Goal: Answer question/provide support: Share knowledge or assist other users

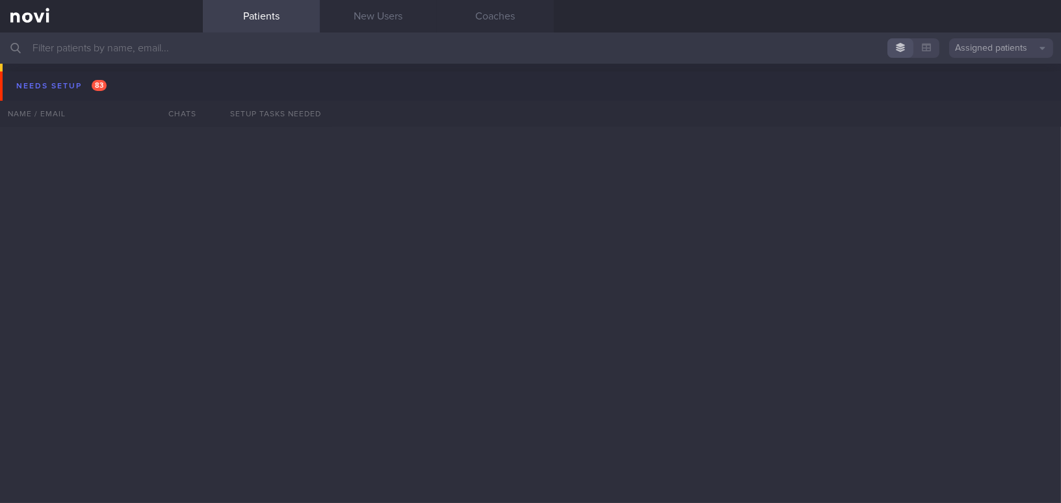
scroll to position [4329, 0]
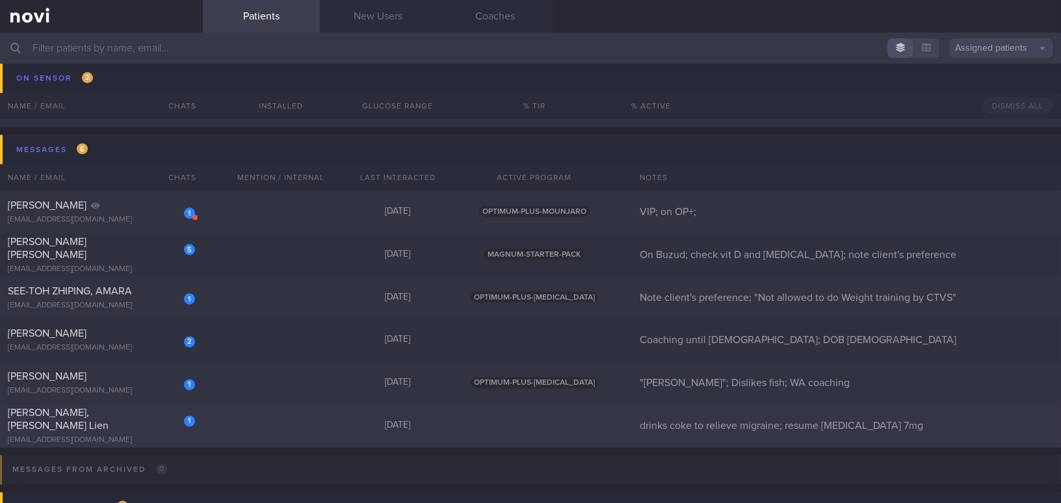
click at [139, 436] on div "[EMAIL_ADDRESS][DOMAIN_NAME]" at bounding box center [101, 441] width 187 height 10
select select "7"
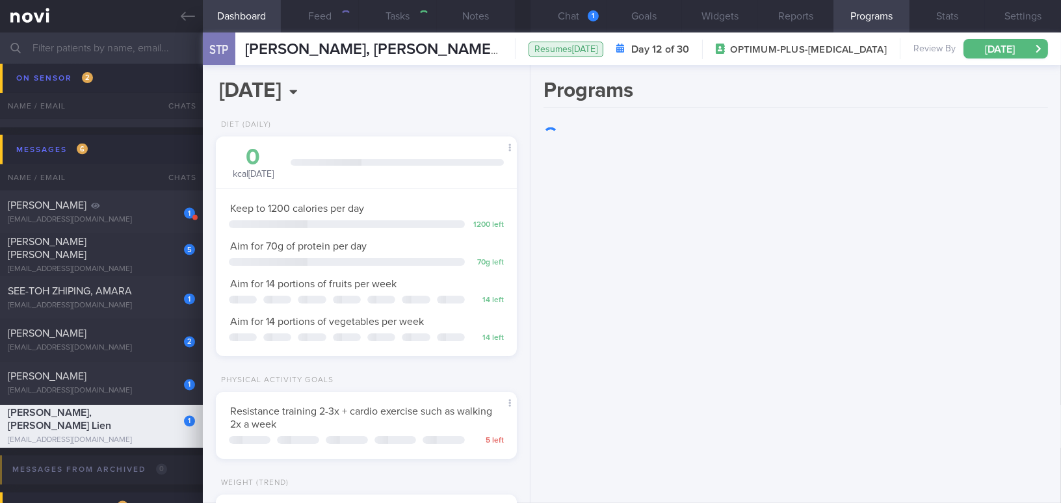
scroll to position [152, 268]
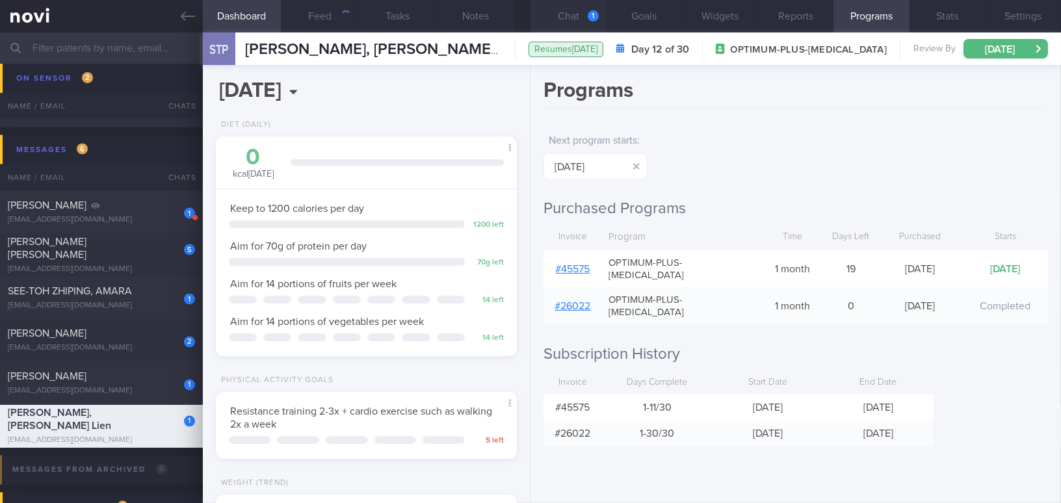
click at [580, 7] on button "Chat 1" at bounding box center [568, 16] width 76 height 32
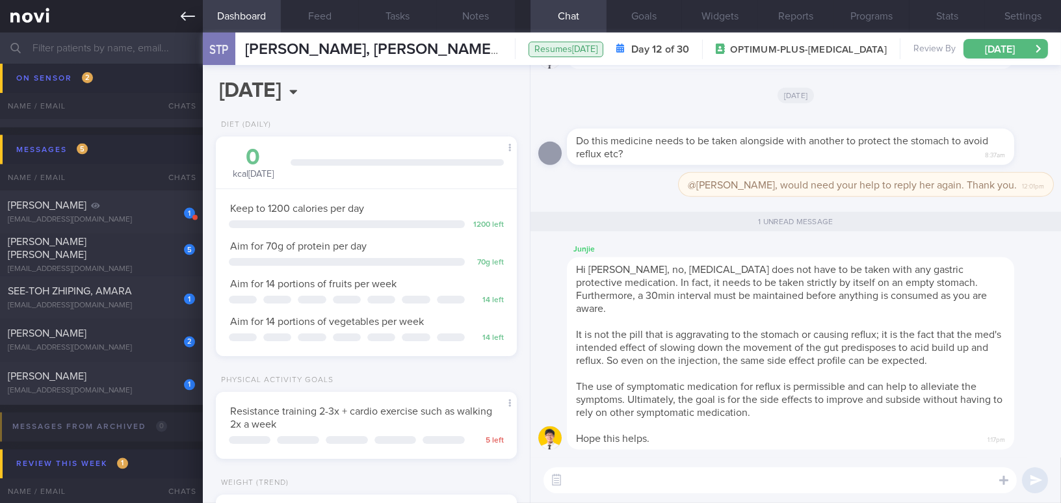
click at [177, 19] on link at bounding box center [101, 16] width 203 height 32
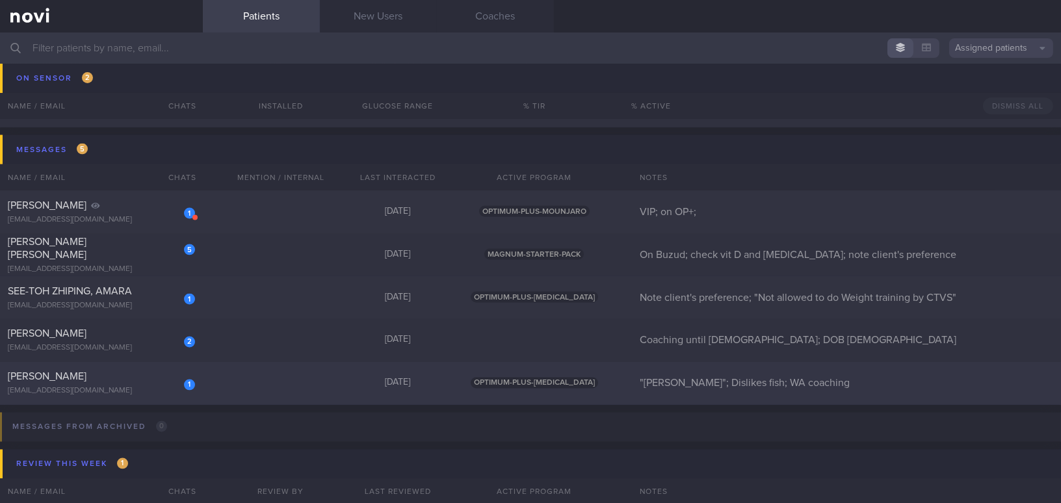
click at [122, 376] on div "[PERSON_NAME]" at bounding box center [100, 376] width 184 height 13
select select "7"
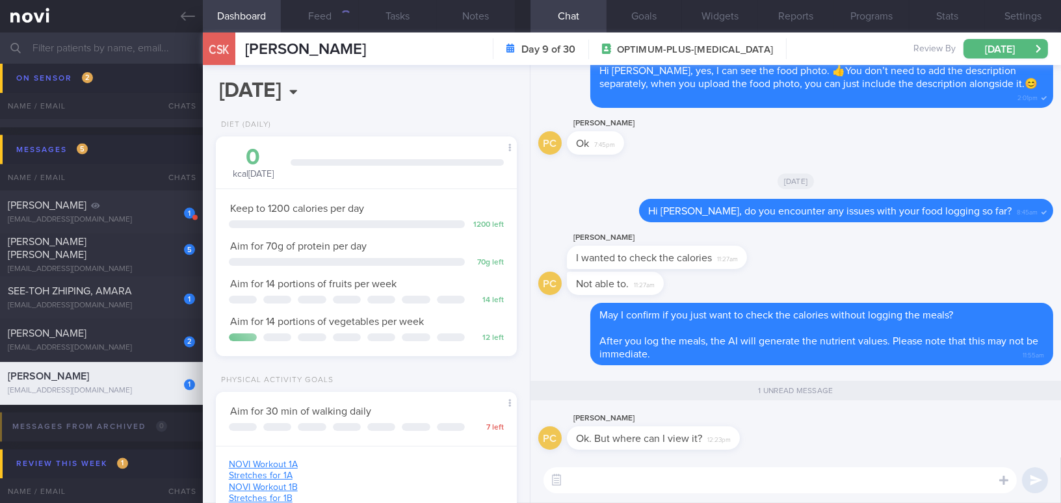
scroll to position [134, 268]
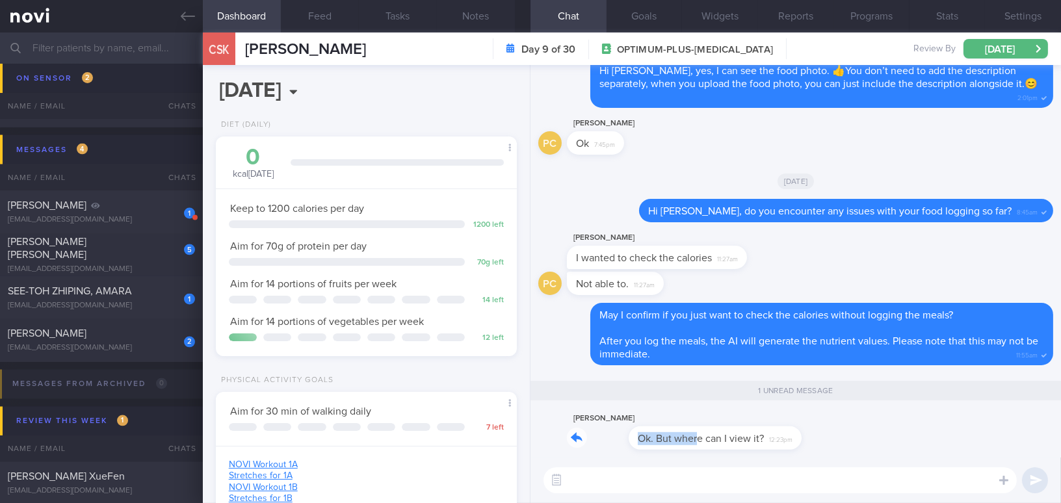
drag, startPoint x: 636, startPoint y: 428, endPoint x: 829, endPoint y: 424, distance: 193.7
click at [829, 424] on div "PC [PERSON_NAME] Ok. But where can I view it? 12:23pm" at bounding box center [795, 434] width 515 height 47
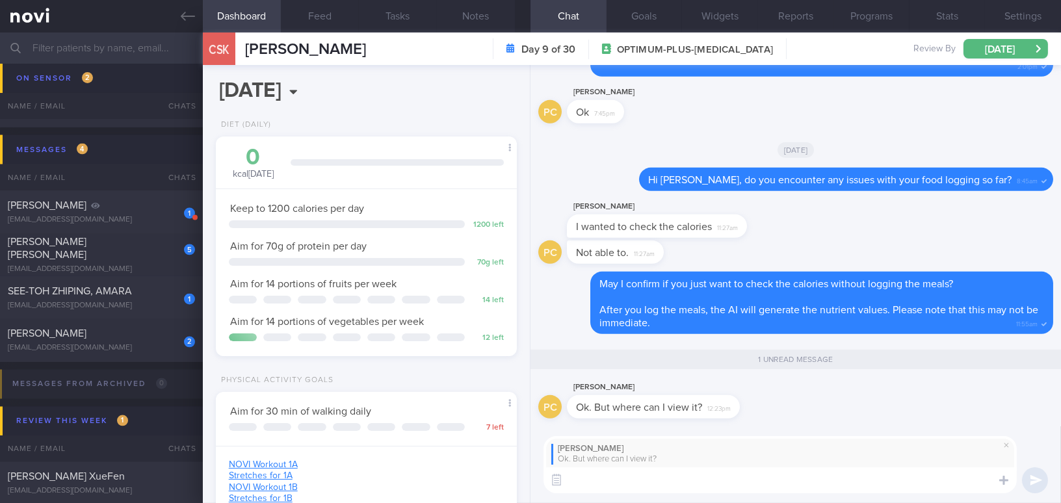
scroll to position [0, 0]
type textarea "Y"
type textarea "After logging the meal, you can go to the 'Logs', located next"
drag, startPoint x: 869, startPoint y: 483, endPoint x: 549, endPoint y: 485, distance: 320.4
click at [534, 485] on div "[PERSON_NAME] But where can I view it? After logging the meal, you can go to th…" at bounding box center [795, 464] width 530 height 77
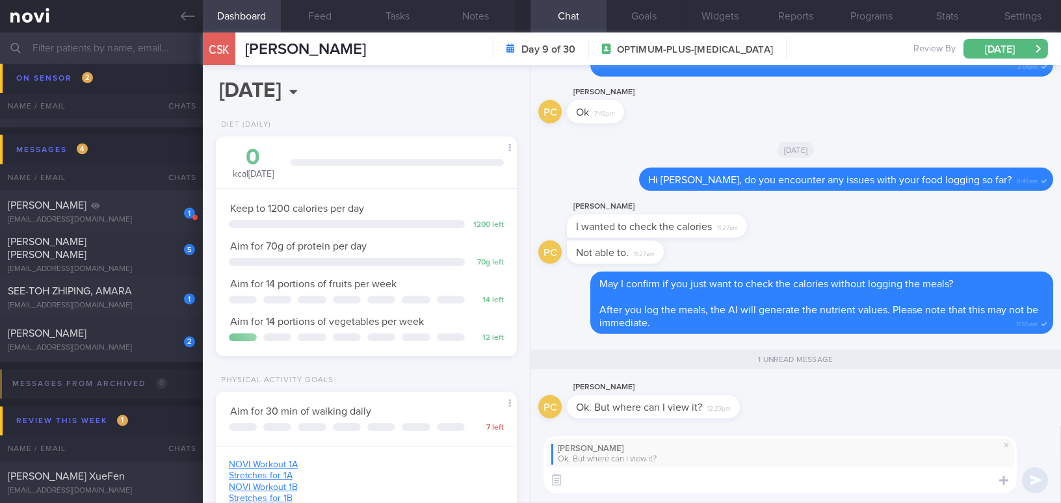
paste textarea "After logging a meal, go to 'Logs', located next to the '+'. Click on the meal …"
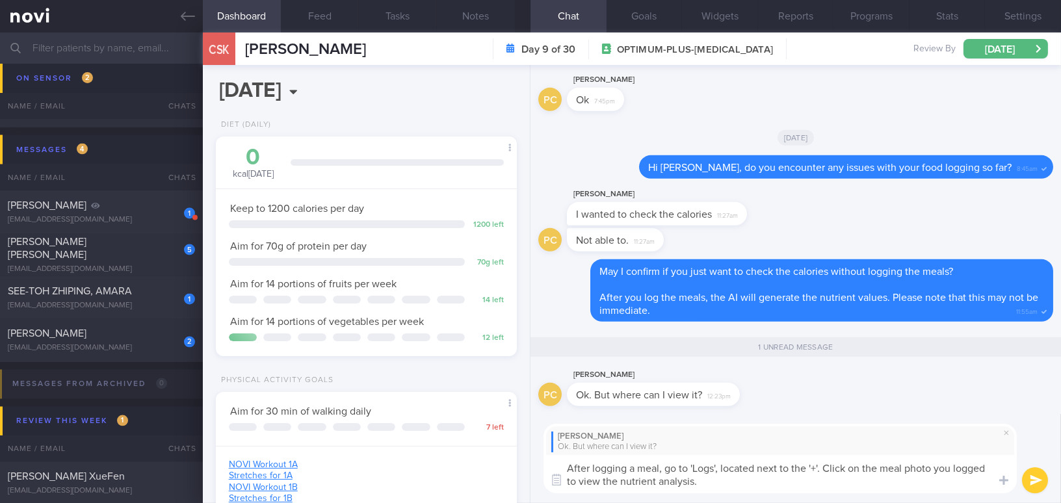
click at [664, 471] on textarea "After logging a meal, go to 'Logs', located next to the '+'. Click on the meal …" at bounding box center [779, 474] width 473 height 38
type textarea "After logging a meal, you may go to 'Logs', located next to the '+'. Click on t…"
click at [1031, 478] on button "submit" at bounding box center [1035, 480] width 26 height 26
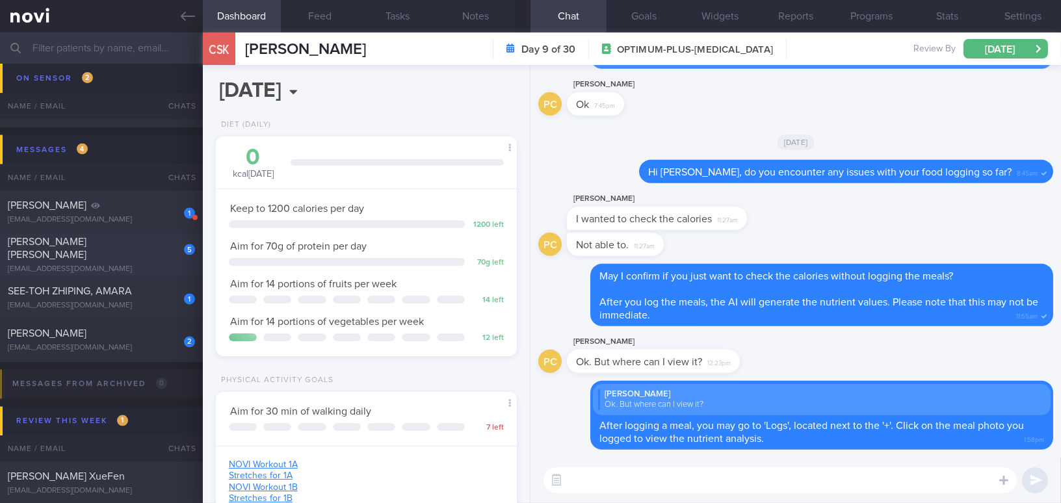
click at [122, 252] on div "[PERSON_NAME] [PERSON_NAME]" at bounding box center [100, 248] width 184 height 26
type input "On Buzud; check vit D and [MEDICAL_DATA]; note client's preference"
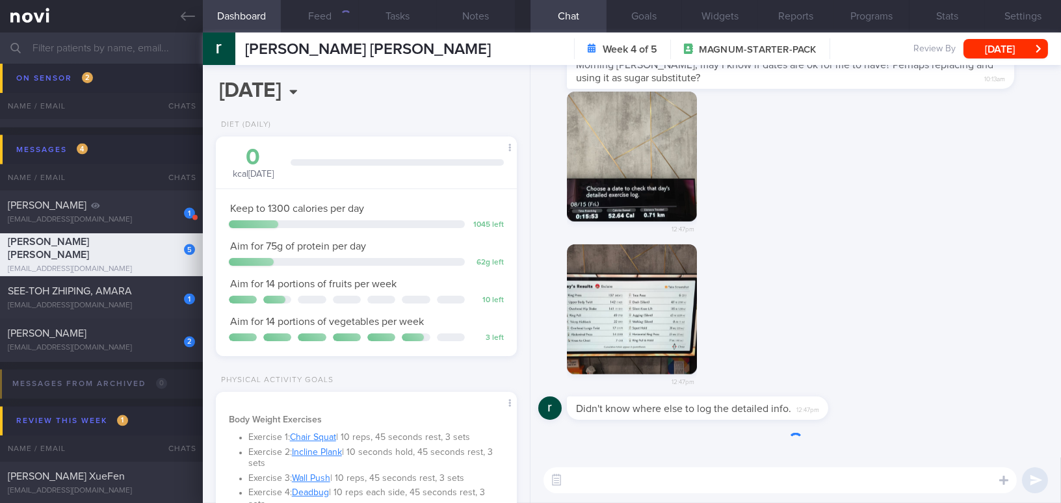
scroll to position [-120, 0]
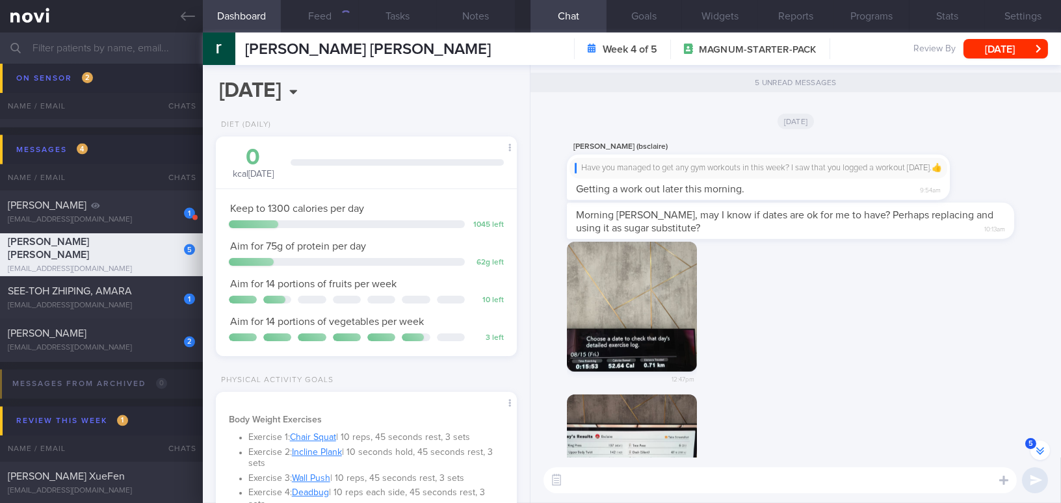
click at [646, 348] on button "button" at bounding box center [632, 307] width 130 height 130
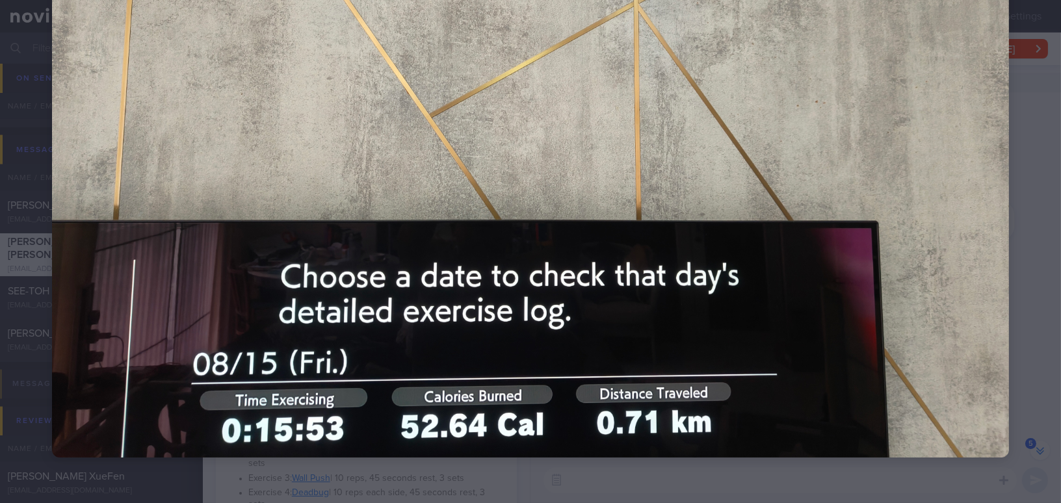
scroll to position [137, 274]
click at [1012, 129] on div at bounding box center [530, 98] width 1061 height 821
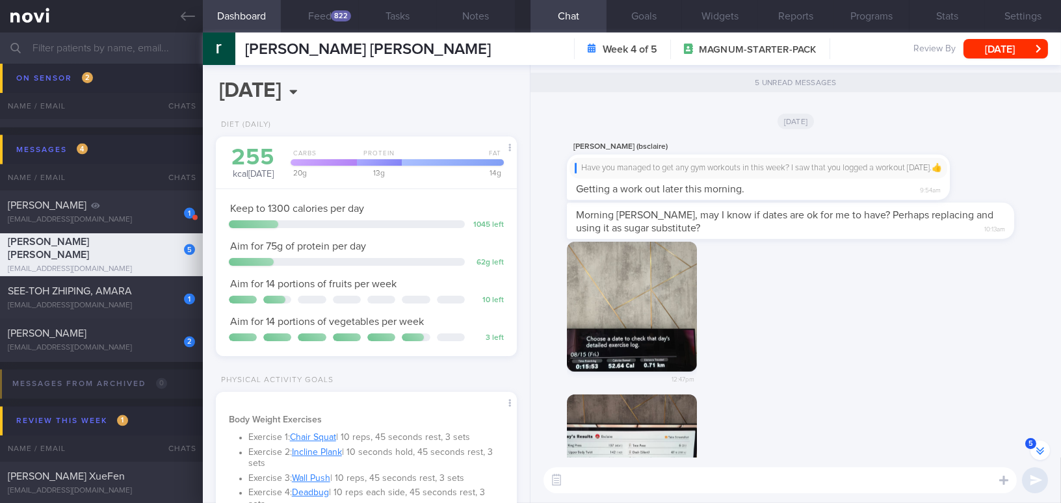
scroll to position [0, 0]
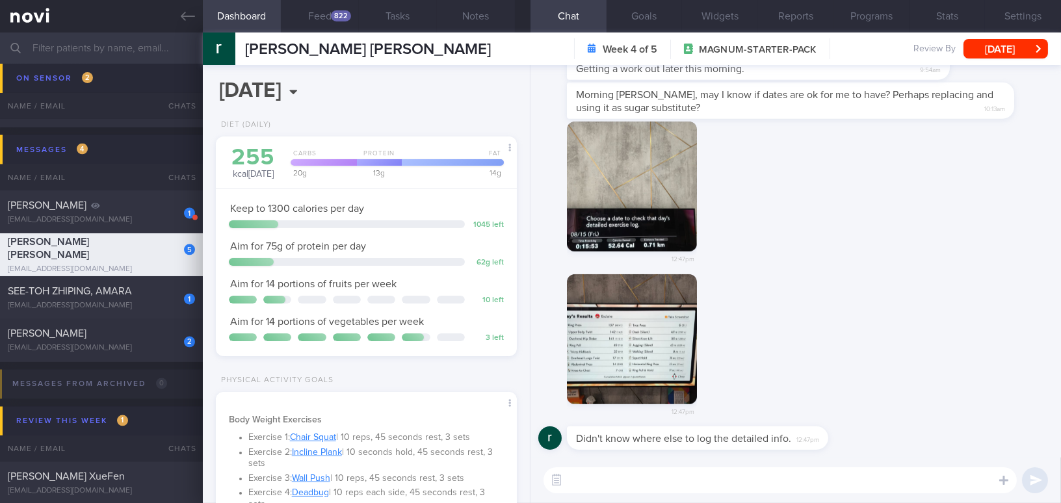
click at [678, 340] on button "button" at bounding box center [632, 339] width 130 height 130
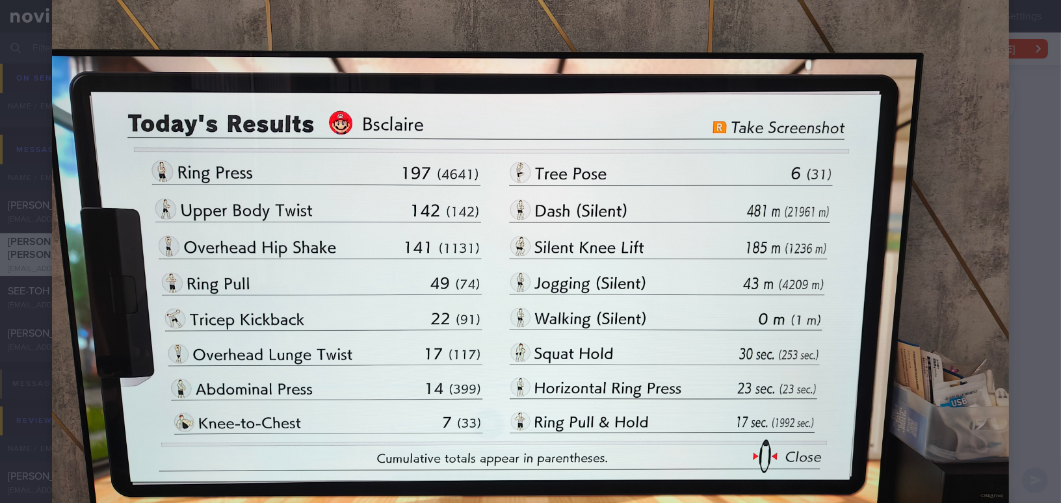
scroll to position [177, 0]
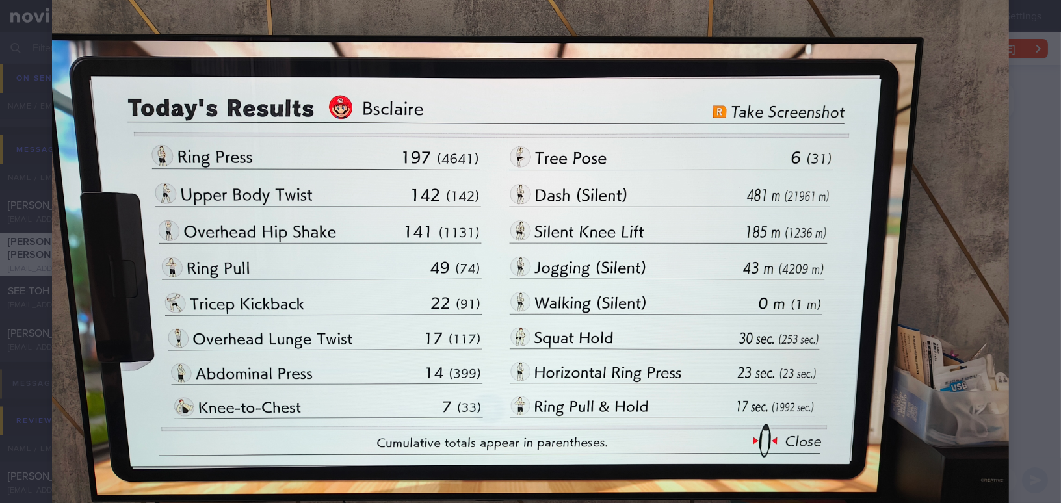
click at [905, 357] on img at bounding box center [530, 233] width 957 height 717
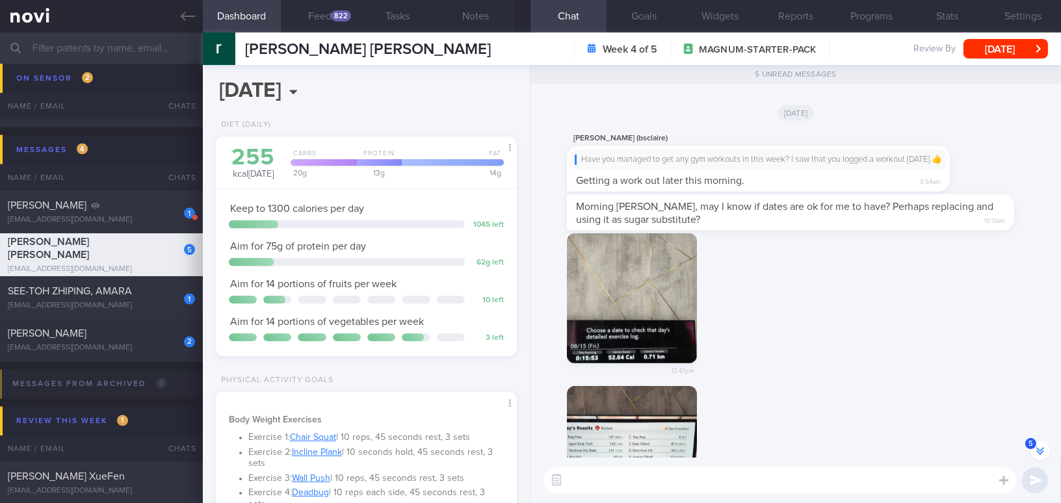
scroll to position [-118, 0]
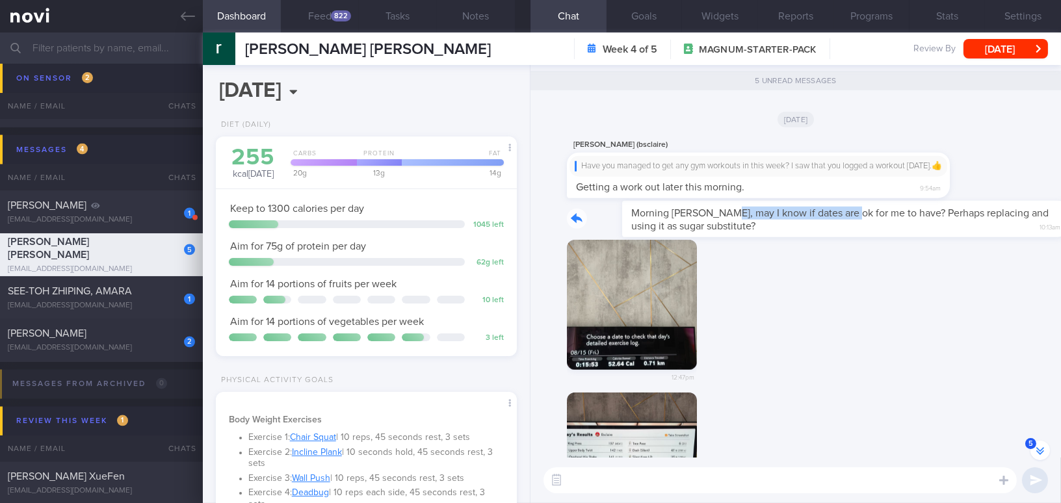
drag, startPoint x: 671, startPoint y: 203, endPoint x: 790, endPoint y: 208, distance: 119.0
click at [790, 208] on div "Morning [PERSON_NAME], may I know if dates are ok for me to have? Perhaps repla…" at bounding box center [810, 219] width 486 height 36
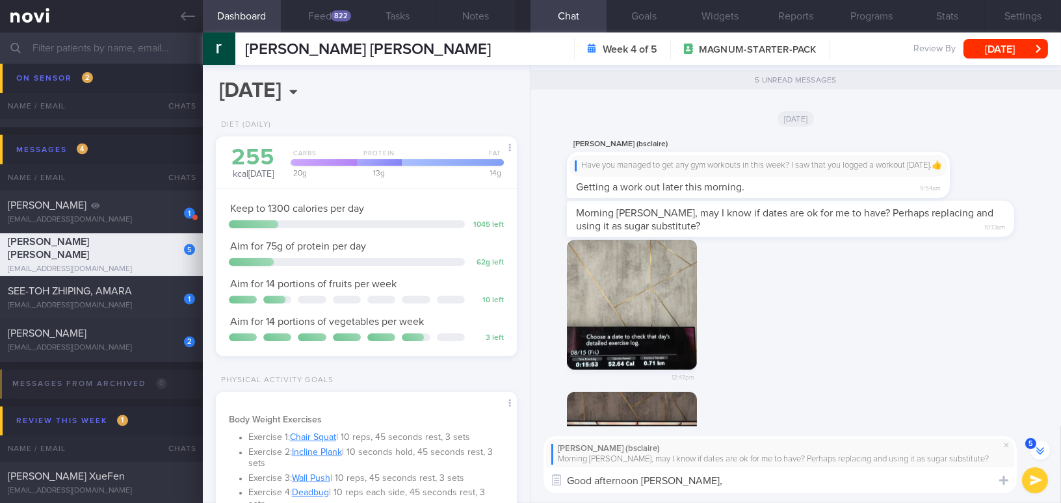
paste textarea "Dates are actually high in sugar and contribute to the calorie intake. They may…"
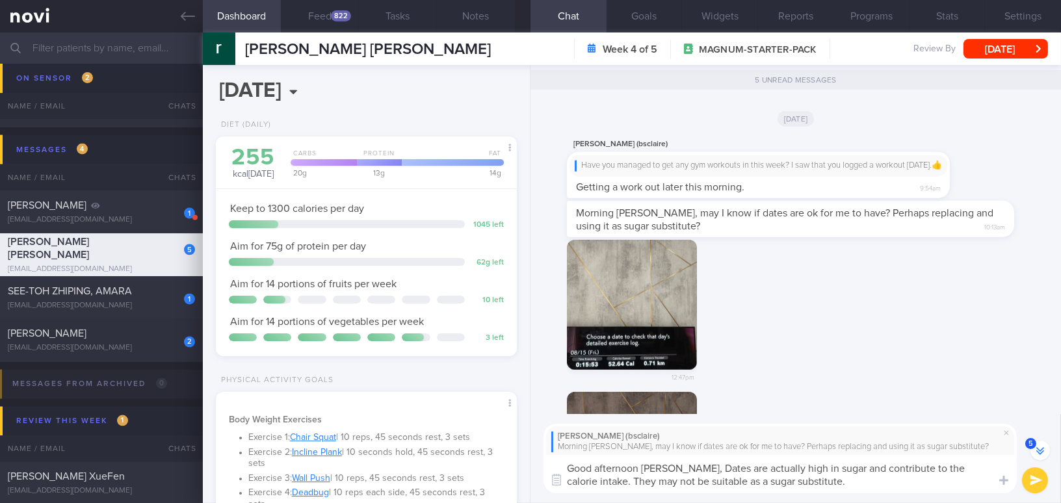
click at [686, 464] on textarea "Good afternoon [PERSON_NAME], Dates are actually high in sugar and contribute t…" at bounding box center [779, 474] width 473 height 38
type textarea "Good afternoon [PERSON_NAME], dates are actually high in sugar and contribute t…"
click at [783, 476] on textarea "Good afternoon [PERSON_NAME], dates are actually high in sugar and contribute t…" at bounding box center [779, 474] width 473 height 38
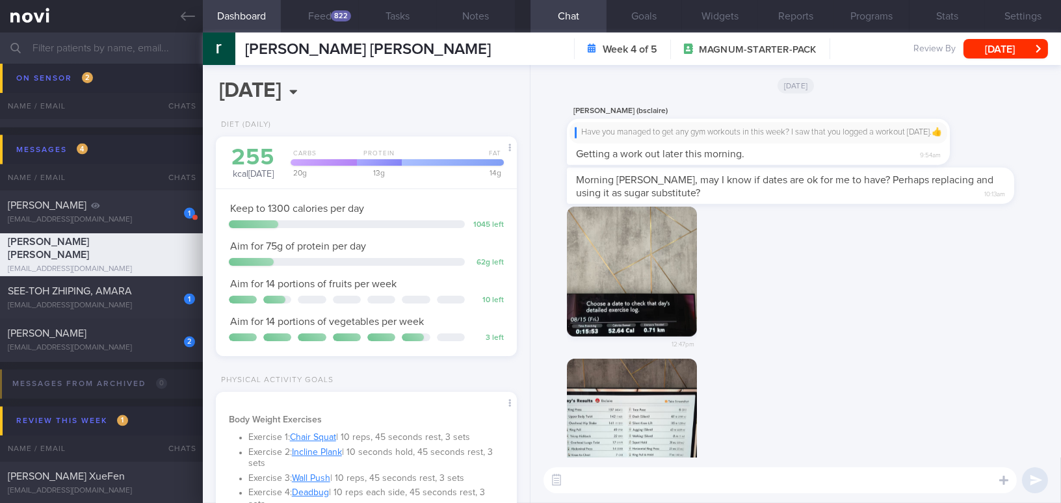
scroll to position [0, 0]
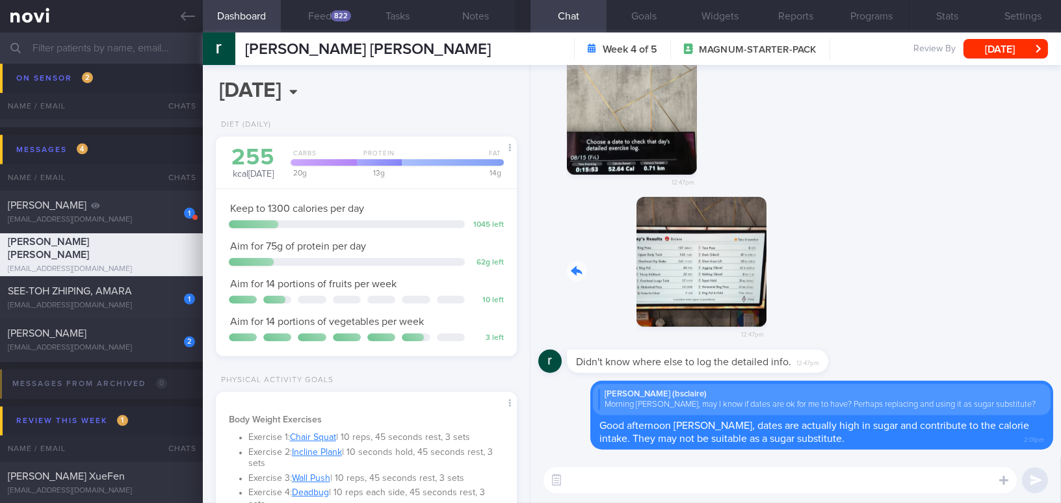
drag, startPoint x: 632, startPoint y: 301, endPoint x: 834, endPoint y: 315, distance: 203.2
click at [834, 315] on div "12:47pm" at bounding box center [795, 273] width 515 height 153
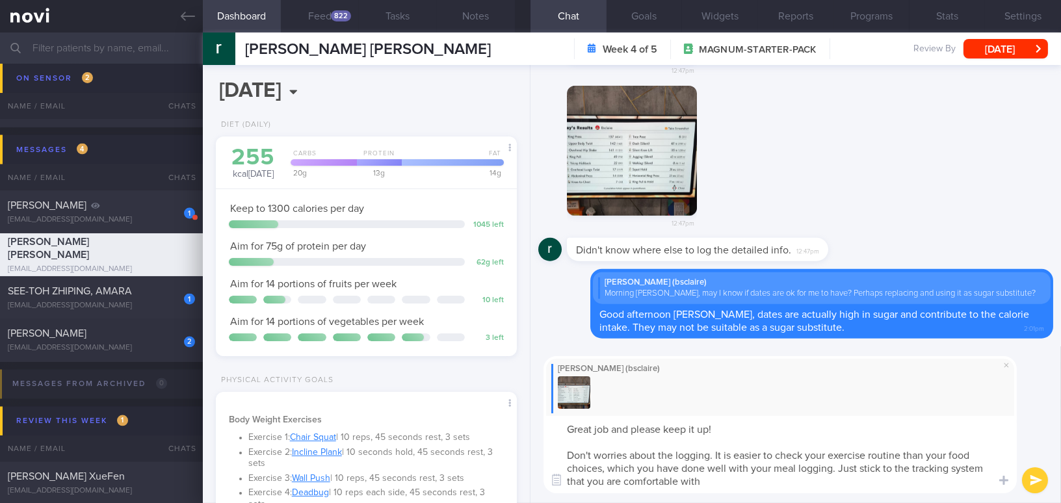
type textarea "Great job and please keep it up! Don't worries about the logging. It is easier …"
drag, startPoint x: 735, startPoint y: 487, endPoint x: 558, endPoint y: 413, distance: 191.7
click at [558, 413] on div "[PERSON_NAME] (bsclaire) Great job and please keep it up! Don't worries about t…" at bounding box center [779, 424] width 473 height 137
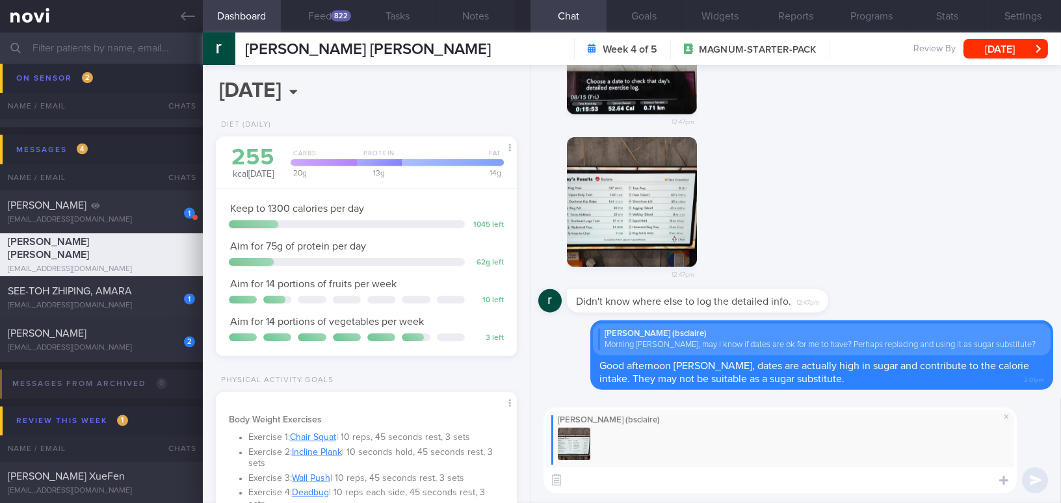
paste textarea "Great job—please keep it up! Don’t worry about the logging. It’s easier to trac…"
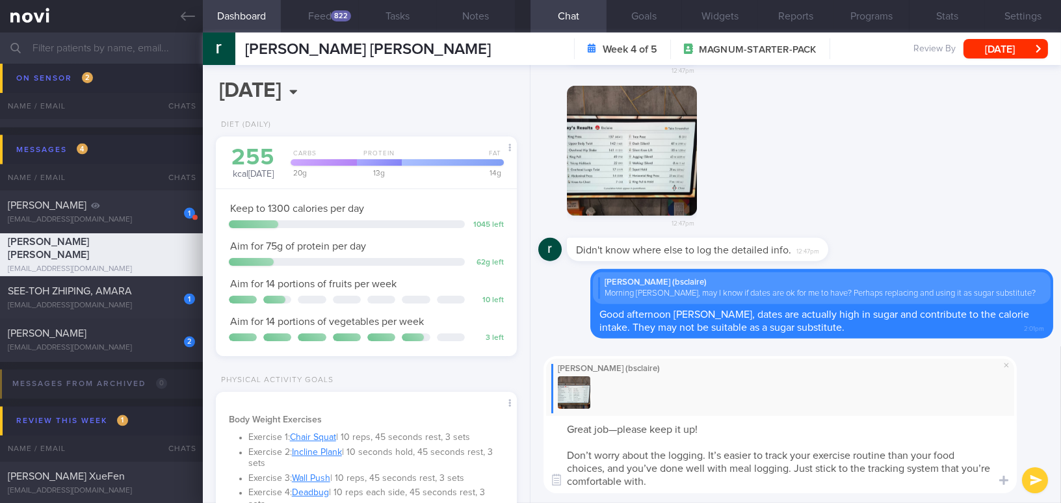
click at [617, 426] on textarea "Great job—please keep it up! Don’t worry about the logging. It’s easier to trac…" at bounding box center [779, 454] width 473 height 77
click at [719, 453] on textarea "Great job and please keep it up! Don’t worry about the logging. It’s easier to …" at bounding box center [779, 454] width 473 height 77
click at [655, 468] on textarea "Great job and please keep it up! Don’t worry about the logging. It is easier to…" at bounding box center [779, 454] width 473 height 77
click at [788, 454] on textarea "Great job and please keep it up! Don’t worry about the logging. It is easier to…" at bounding box center [779, 454] width 473 height 77
click at [875, 468] on textarea "Great job and please keep it up! Don’t worry about the logging. It is easier to…" at bounding box center [779, 454] width 473 height 77
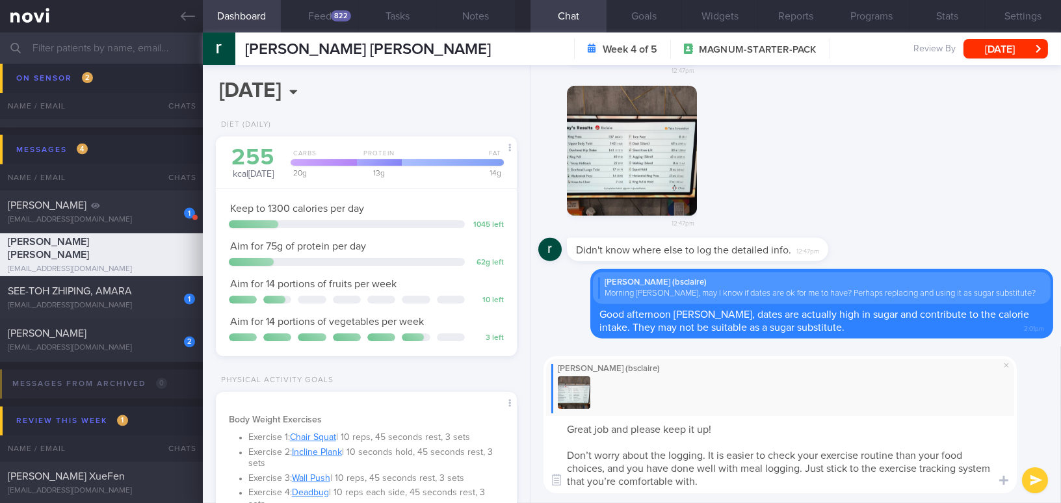
click at [615, 482] on textarea "Great job and please keep it up! Don’t worry about the logging. It is easier to…" at bounding box center [779, 454] width 473 height 77
type textarea "Great job and please keep it up! Don’t worry about the logging. It is easier to…"
click at [1028, 475] on button "submit" at bounding box center [1035, 480] width 26 height 26
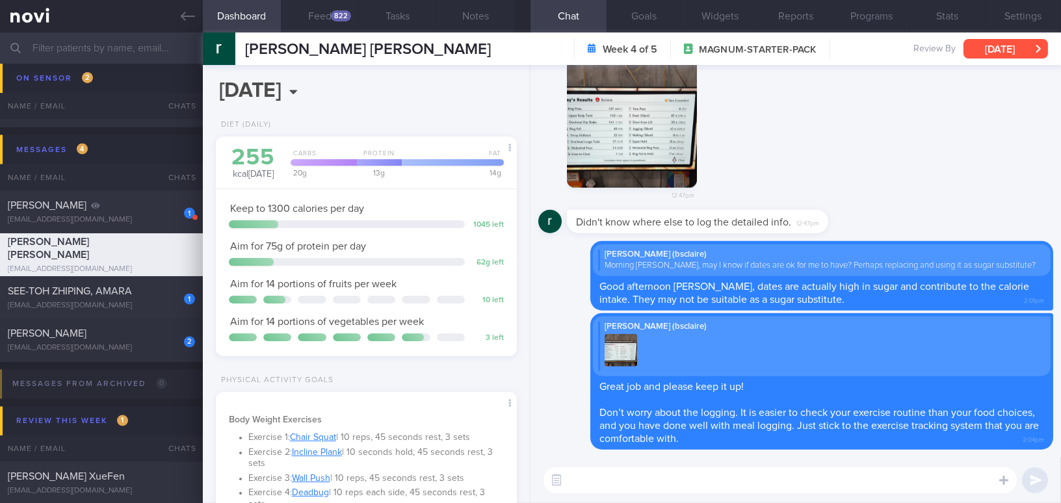
click at [976, 49] on button "[DATE]" at bounding box center [1005, 48] width 84 height 19
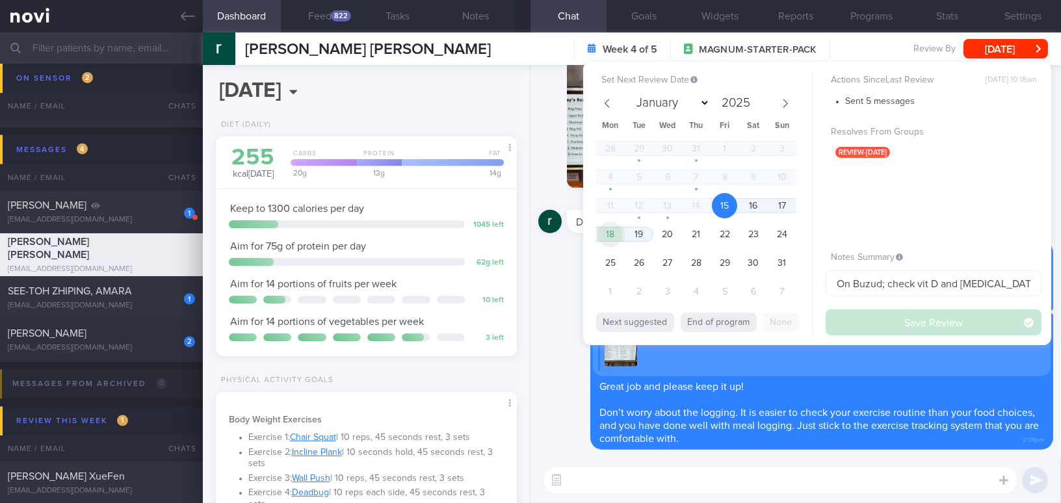
click at [613, 235] on span "18" at bounding box center [609, 234] width 25 height 25
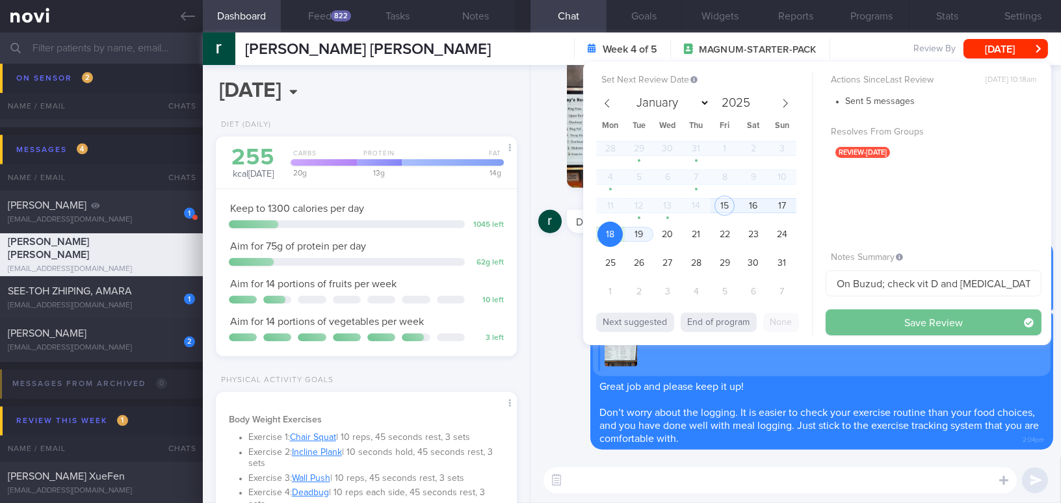
click at [884, 312] on button "Save Review" at bounding box center [933, 322] width 216 height 26
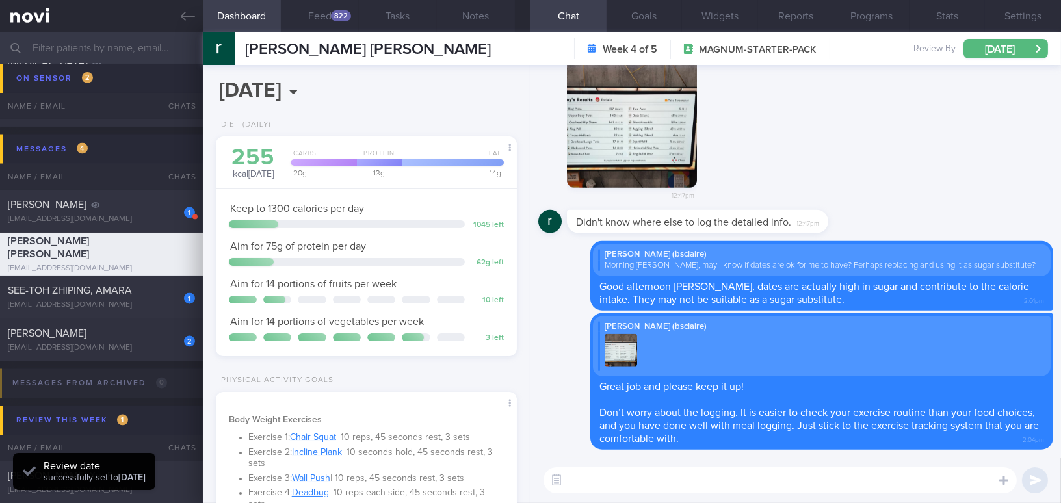
scroll to position [137, 274]
click at [190, 9] on icon at bounding box center [188, 16] width 14 height 14
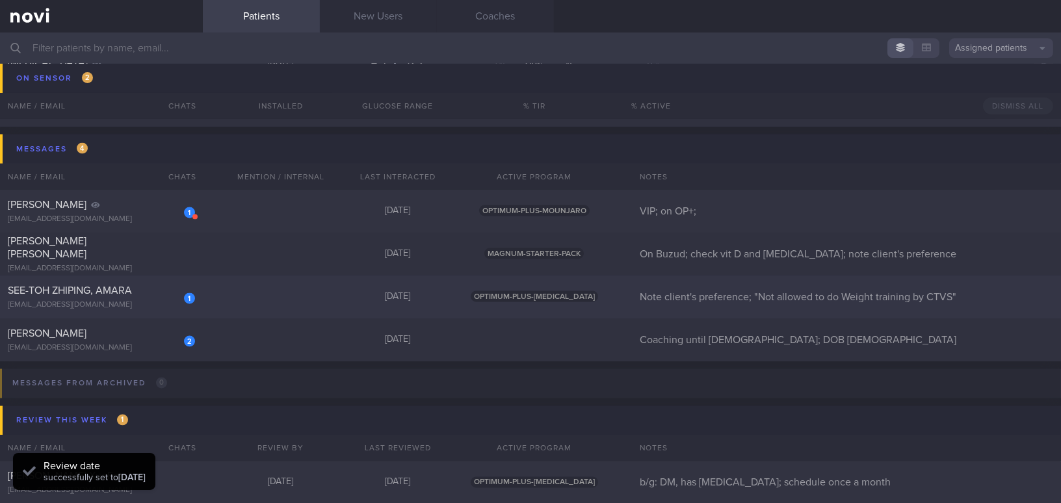
click at [112, 298] on div "1 SEE-TOH ZHIPING, AMARA [EMAIL_ADDRESS][DOMAIN_NAME]" at bounding box center [101, 297] width 203 height 26
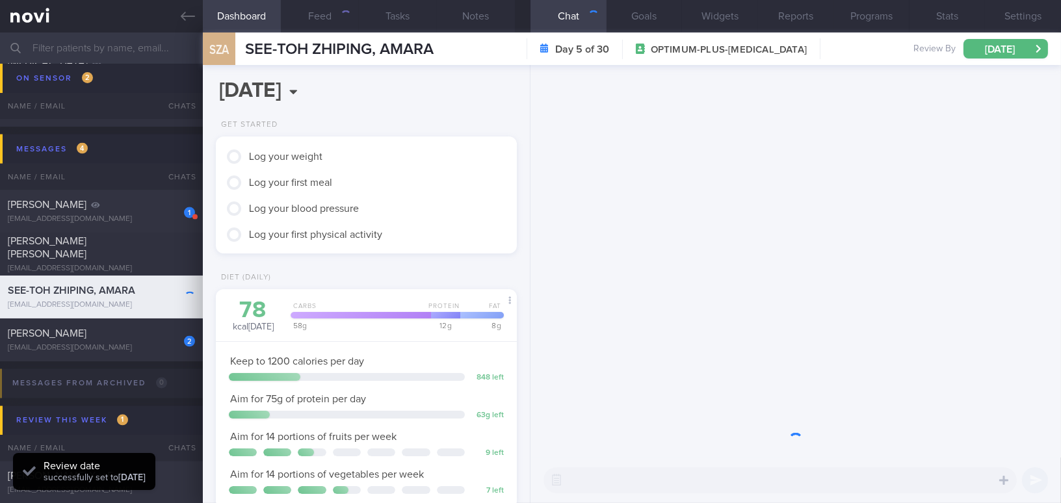
scroll to position [134, 268]
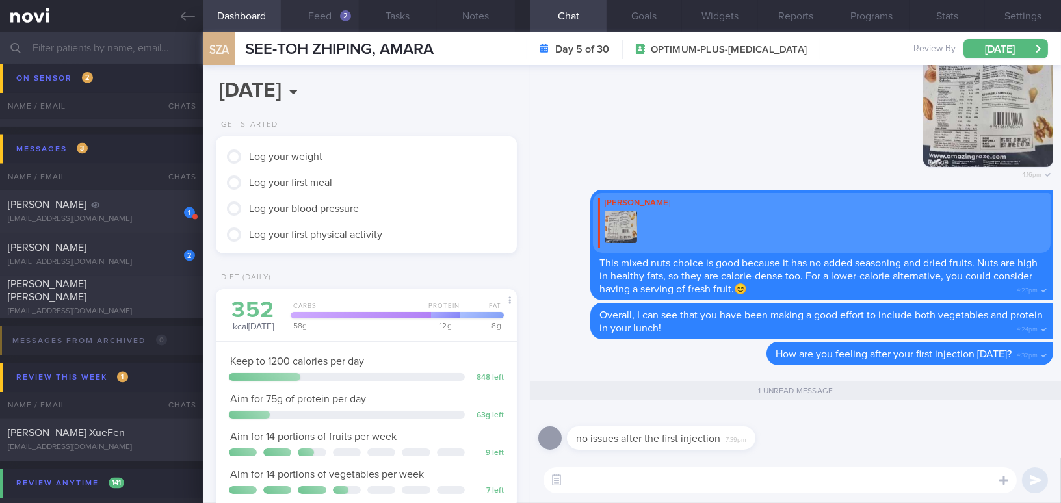
click at [335, 21] on button "Feed 2" at bounding box center [320, 16] width 78 height 32
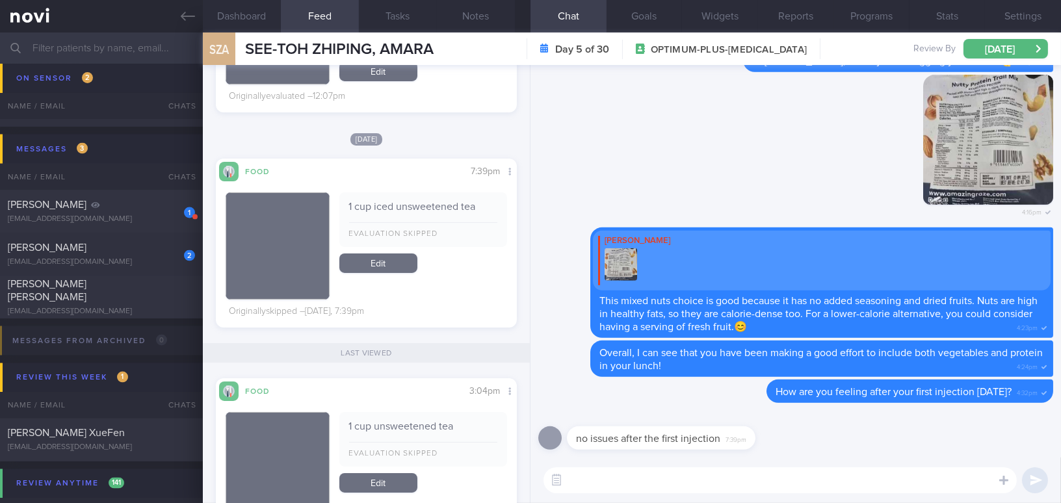
scroll to position [591, 0]
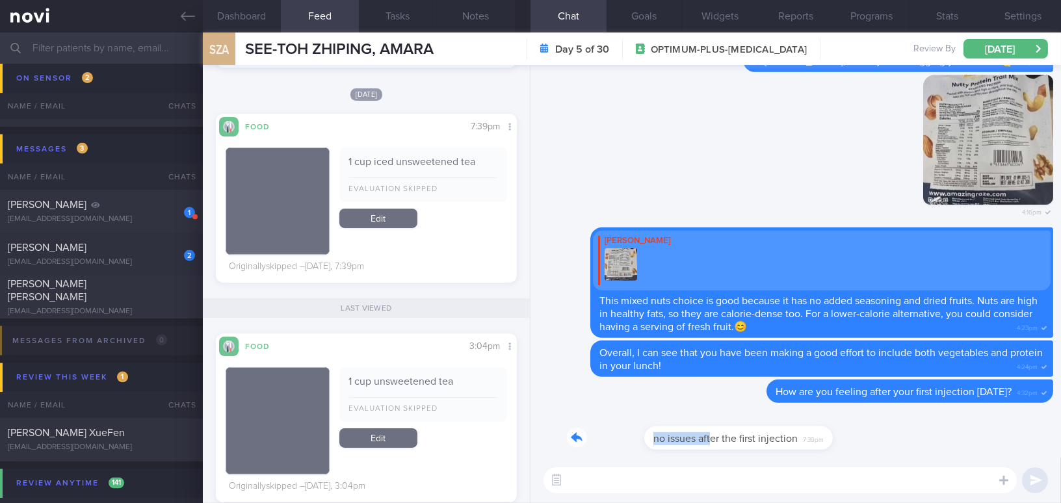
drag, startPoint x: 632, startPoint y: 428, endPoint x: 862, endPoint y: 428, distance: 230.7
click at [862, 428] on div "no issues after the first injection 7:39pm" at bounding box center [795, 434] width 515 height 47
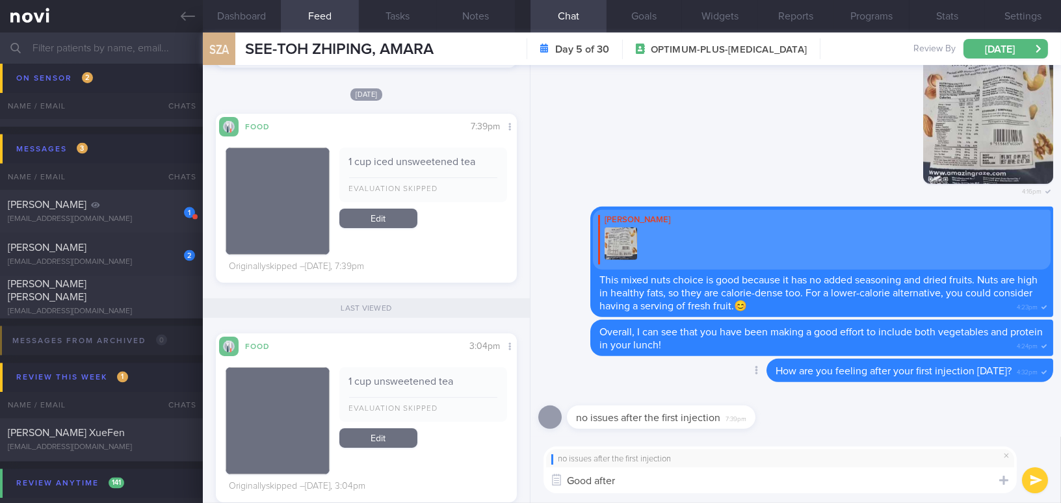
type textarea "Good aftern"
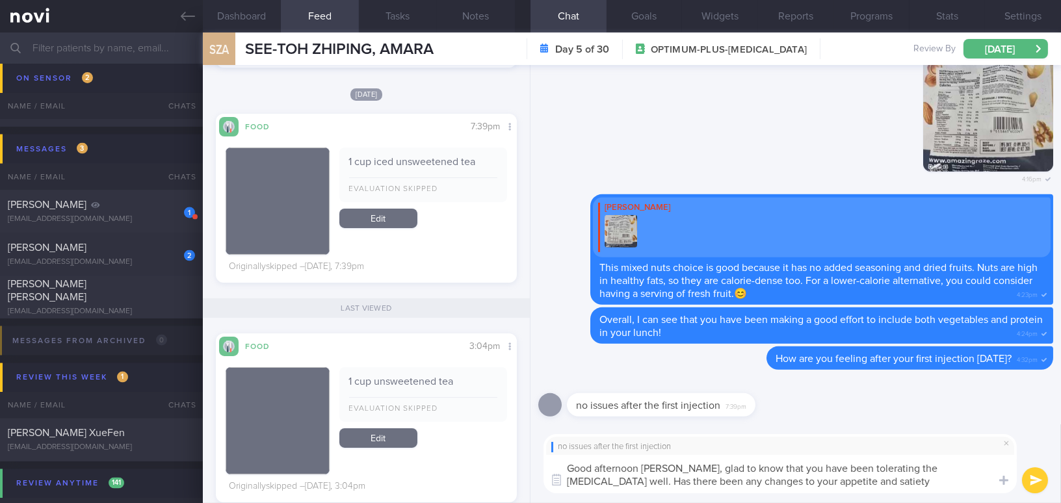
type textarea "Good afternoon [PERSON_NAME], glad to know that you have been tolerating the [M…"
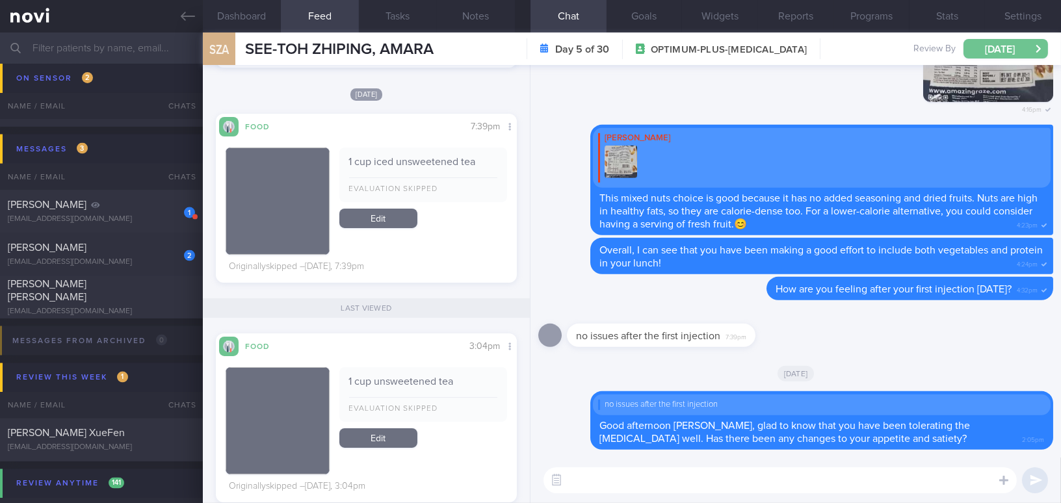
click at [984, 43] on button "[DATE]" at bounding box center [1005, 48] width 84 height 19
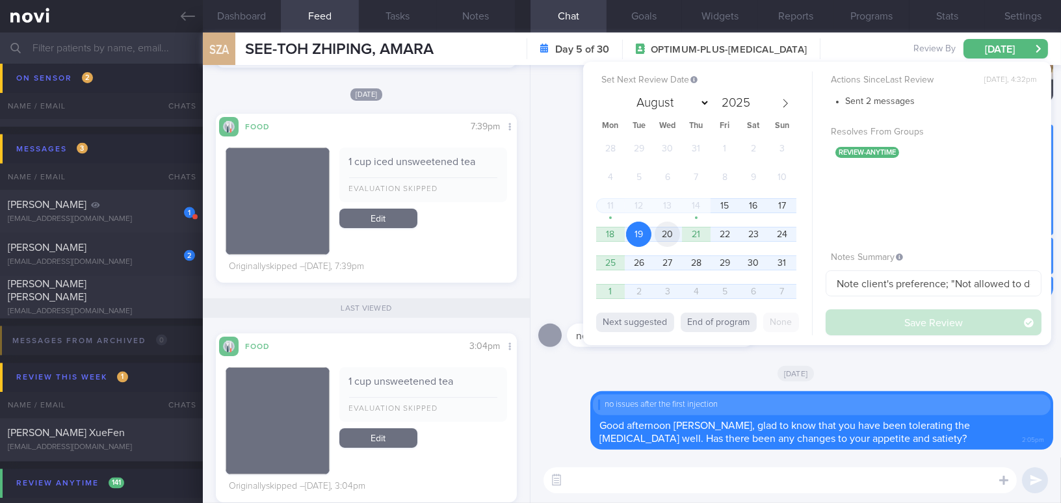
click at [678, 235] on span "20" at bounding box center [666, 234] width 25 height 25
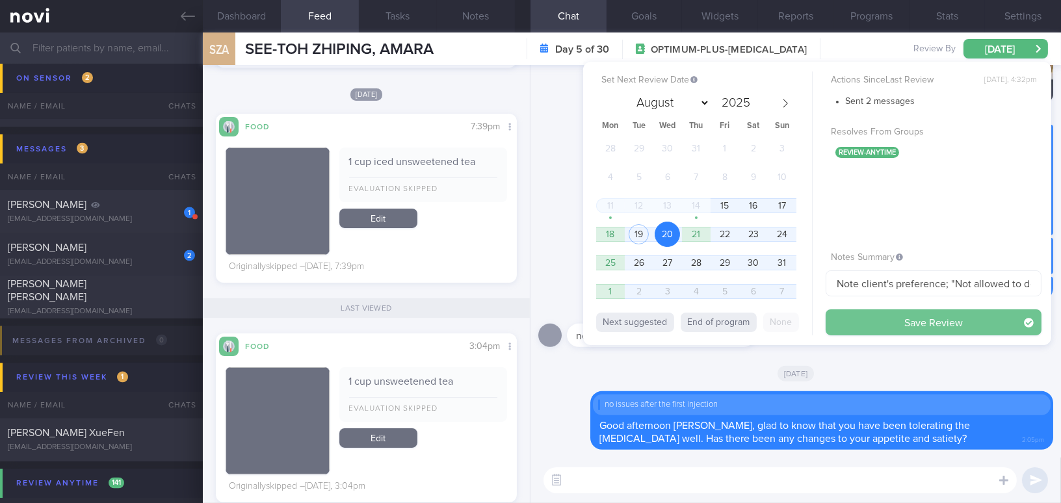
click at [882, 330] on button "Save Review" at bounding box center [933, 322] width 216 height 26
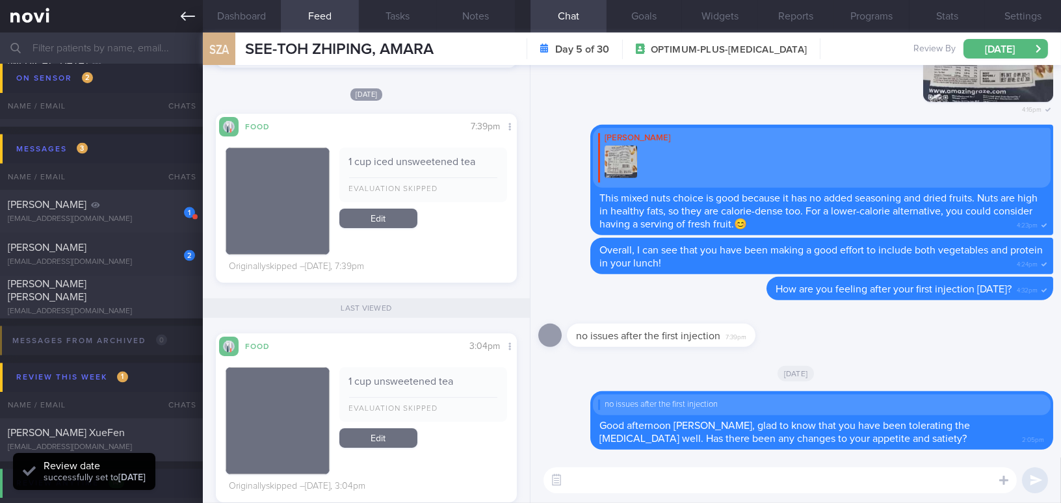
click at [183, 16] on icon at bounding box center [188, 16] width 14 height 9
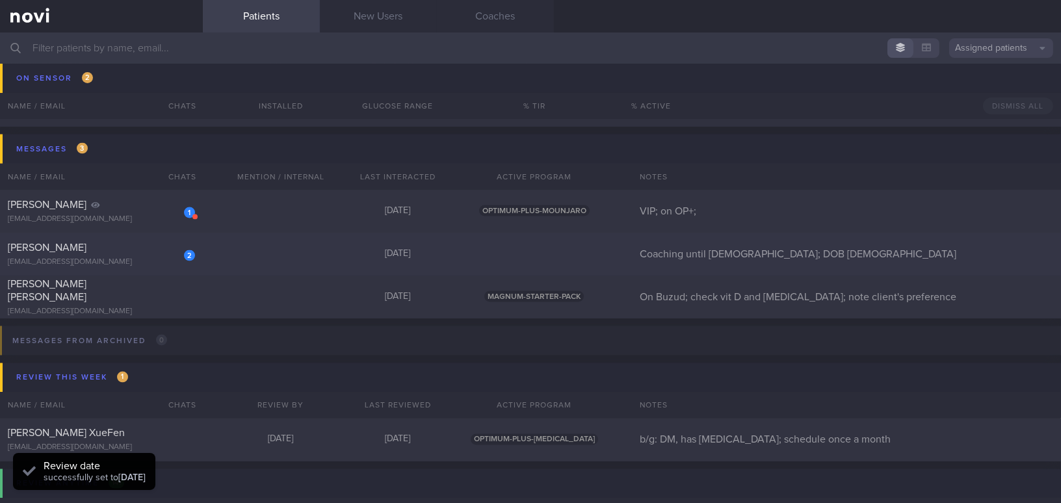
click at [130, 250] on div "[PERSON_NAME]" at bounding box center [100, 247] width 184 height 13
select select "7"
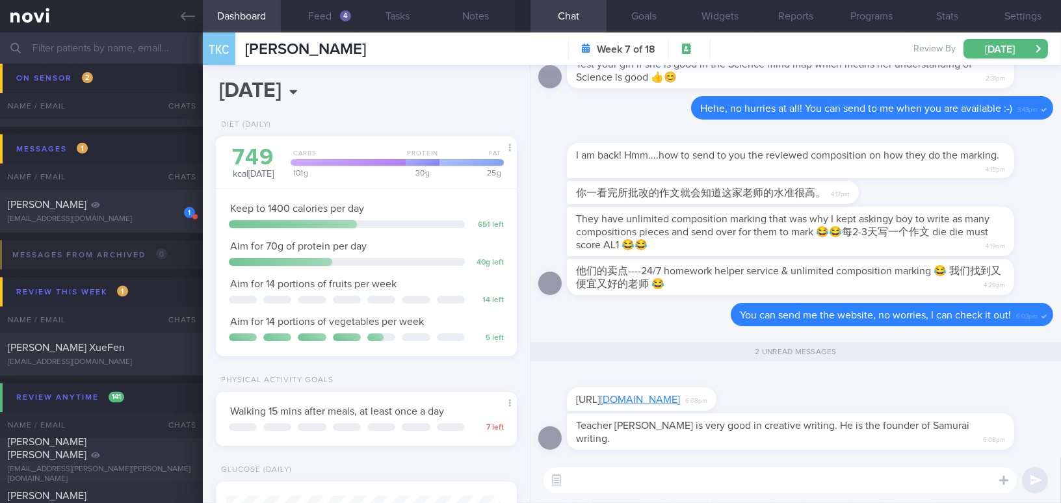
click at [721, 489] on textarea at bounding box center [779, 480] width 473 height 26
type textarea "O"
drag, startPoint x: 731, startPoint y: 430, endPoint x: 870, endPoint y: 437, distance: 139.3
click at [870, 437] on div "Teacher Jerry is very good in creative writing. He is the founder of Samurai wr…" at bounding box center [810, 431] width 486 height 36
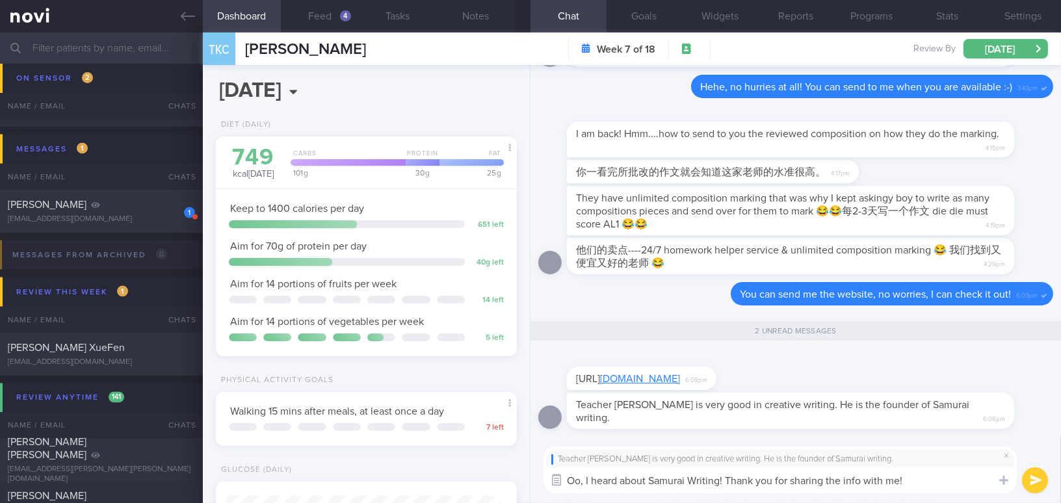
drag, startPoint x: 582, startPoint y: 479, endPoint x: 553, endPoint y: 476, distance: 28.8
click at [553, 476] on div "Chat Templates Admin CGM Weight Nutrition Physical Activity Infographics Articl…" at bounding box center [795, 470] width 530 height 66
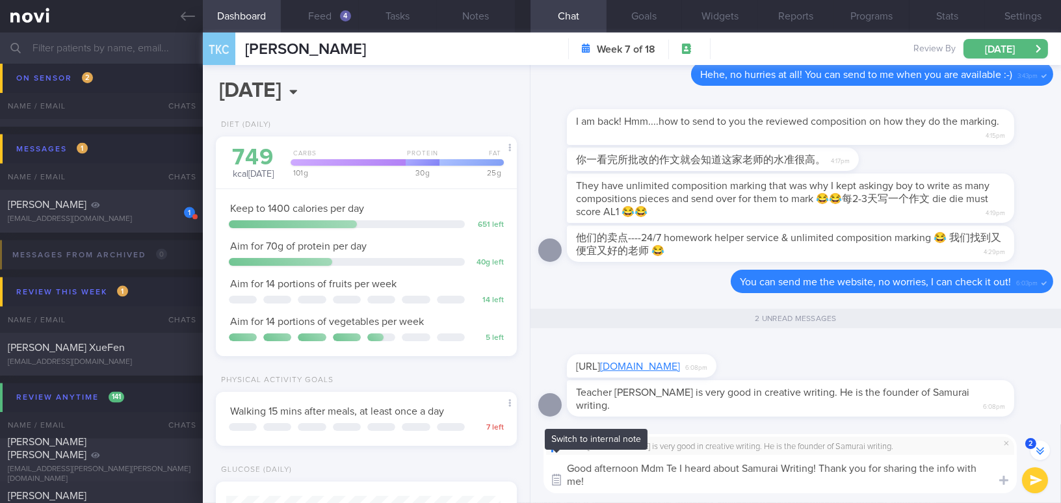
scroll to position [-1, 0]
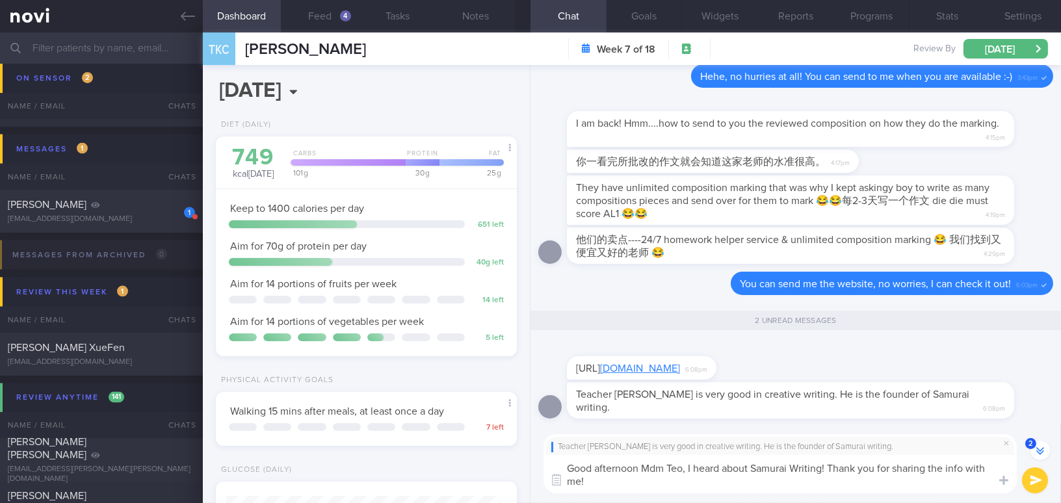
click at [613, 487] on textarea "Good afternoon Mdm Teo, I heard about Samurai Writing! Thank you for sharing th…" at bounding box center [779, 474] width 473 height 38
click at [586, 476] on textarea "Good afternoon Mdm Teo, I heard about Samurai Writing! Thank you for sharing th…" at bounding box center [779, 474] width 473 height 38
type textarea "Good afternoon Mdm Teo, I heard about Samurai Writing! Thank you for sharing th…"
click at [1033, 476] on button "submit" at bounding box center [1035, 480] width 26 height 26
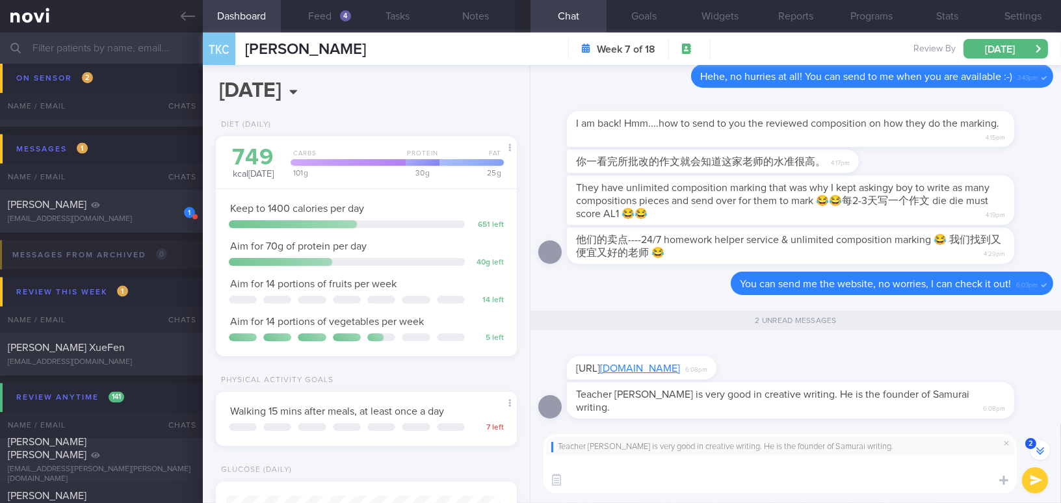
scroll to position [0, 0]
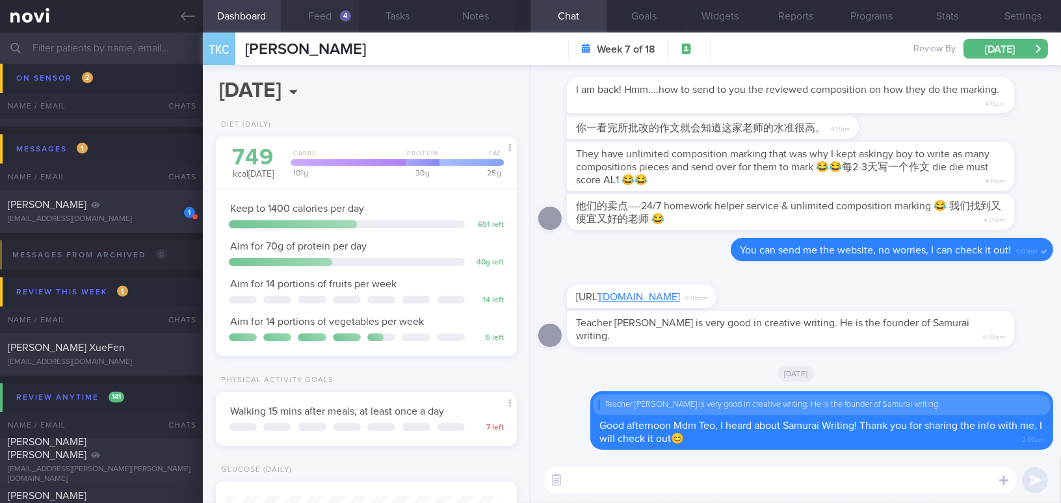
click at [337, 19] on button "Feed 4" at bounding box center [320, 16] width 78 height 32
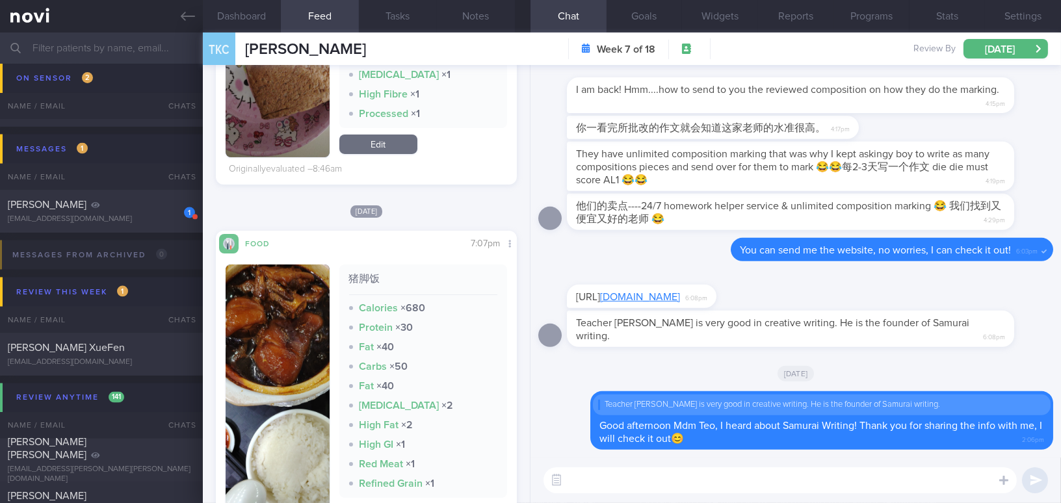
scroll to position [1063, 0]
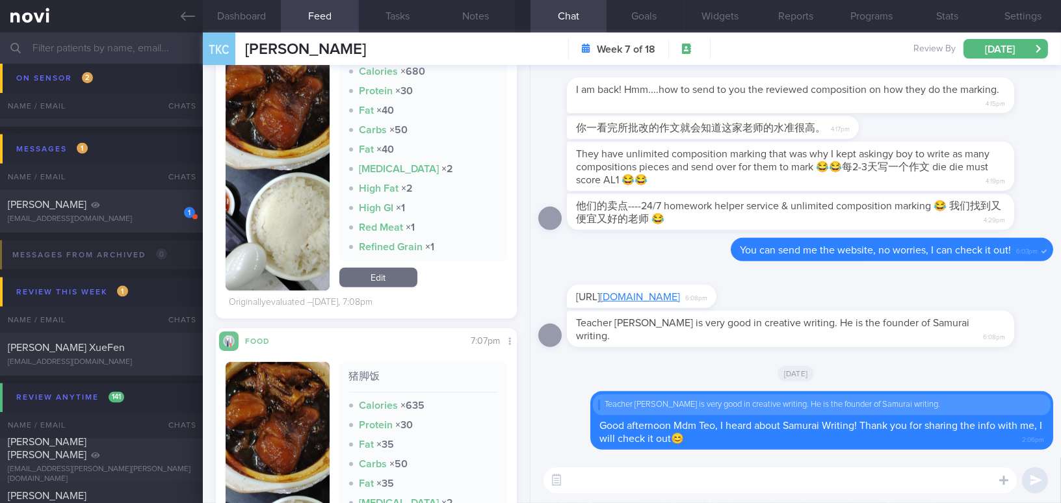
click at [275, 201] on button "button" at bounding box center [278, 159] width 104 height 263
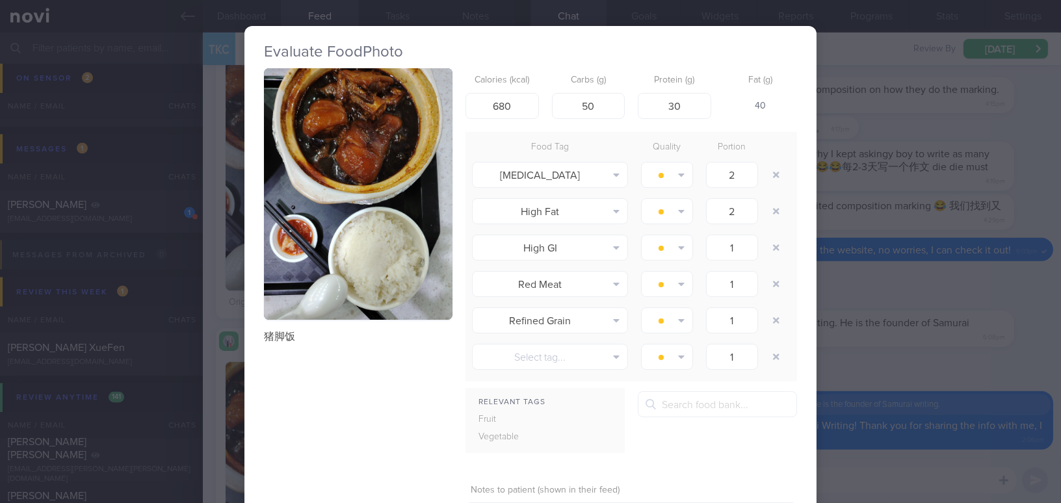
click at [386, 203] on button "button" at bounding box center [358, 194] width 188 height 252
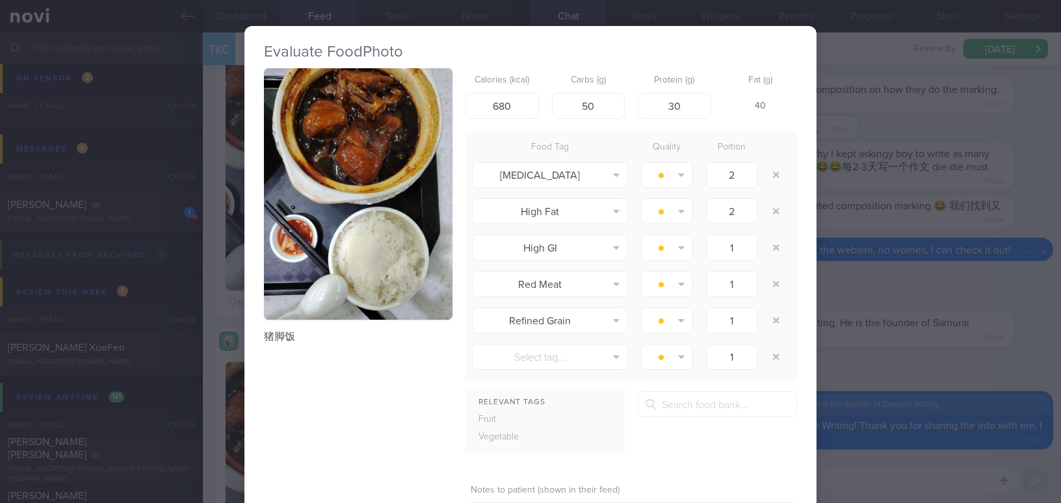
click at [924, 188] on div "Evaluate Food Photo 猪脚饭 Calories (kcal) 680 Carbs (g) 50 Protein (g) 30 Fat (g)…" at bounding box center [530, 251] width 1061 height 503
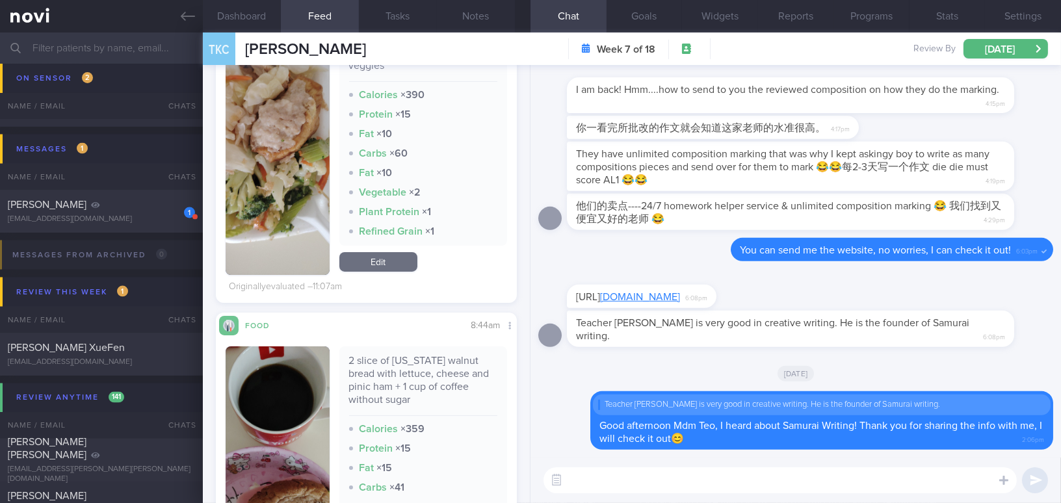
scroll to position [354, 0]
click at [583, 502] on div "​ ​" at bounding box center [795, 480] width 530 height 45
click at [595, 485] on textarea at bounding box center [779, 480] width 473 height 26
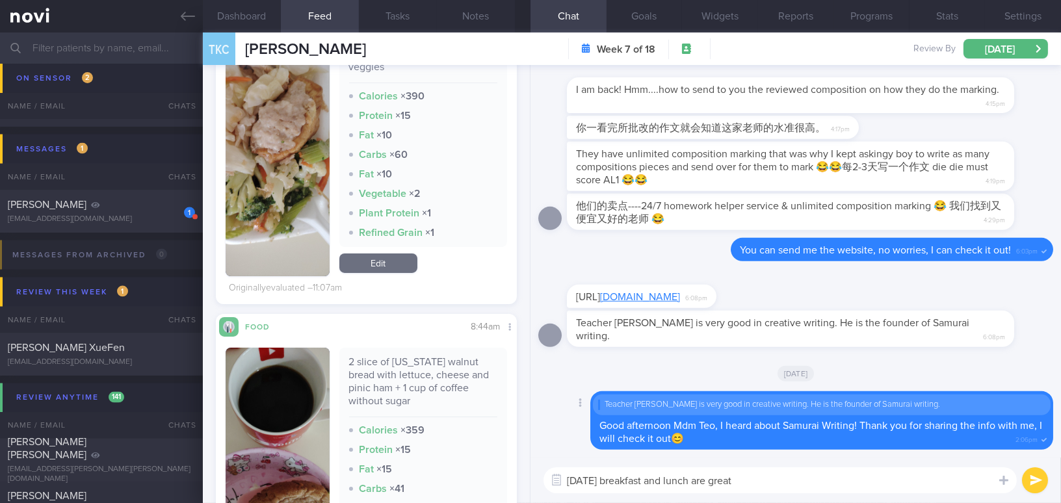
type textarea "Today's breakfast and lunch are great!"
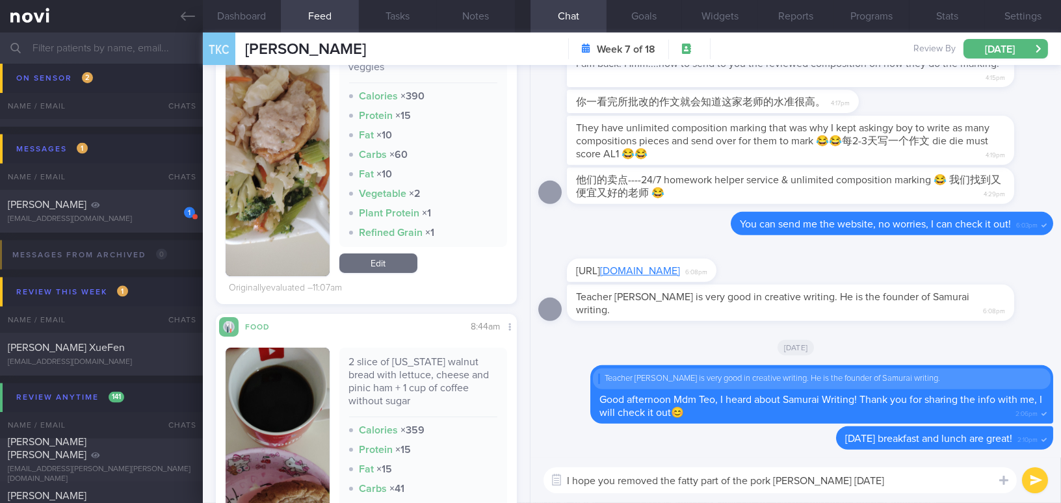
drag, startPoint x: 870, startPoint y: 482, endPoint x: 512, endPoint y: 469, distance: 357.7
click at [512, 469] on div "Dashboard Feed 4 Tasks Notes Chat Goals Widgets Reports Programs Stats Settings…" at bounding box center [632, 267] width 858 height 471
click at [831, 480] on textarea "I hope you removed the fatty part of the pork trotter yesterday" at bounding box center [779, 480] width 473 height 26
drag, startPoint x: 859, startPoint y: 482, endPoint x: 455, endPoint y: 455, distance: 405.1
click at [455, 455] on div "Dashboard Feed 4 Tasks Notes Chat Goals Widgets Reports Programs Stats Settings…" at bounding box center [632, 267] width 858 height 471
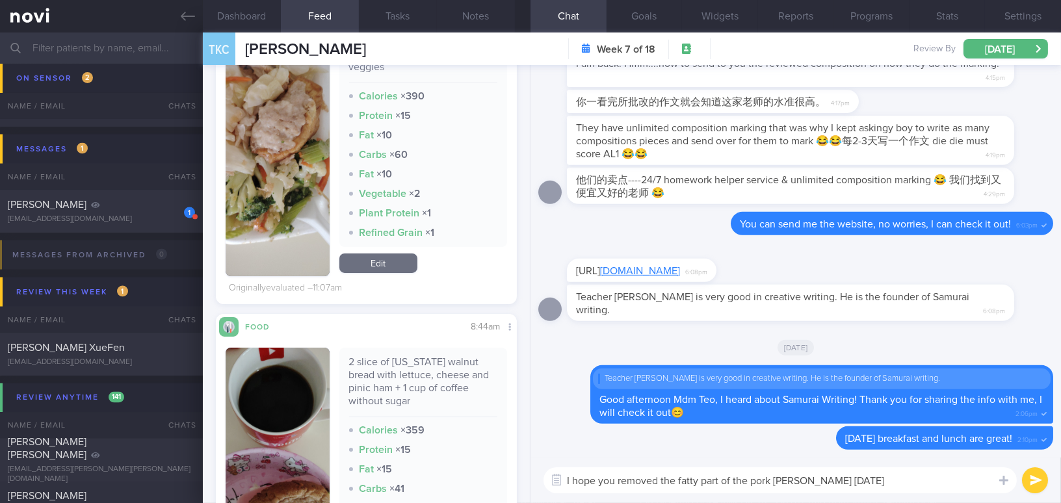
paste textarea "."
type textarea "I hope you removed the fatty part of the pork trotter yesterday.🤣"
click at [1031, 486] on button "submit" at bounding box center [1035, 480] width 26 height 26
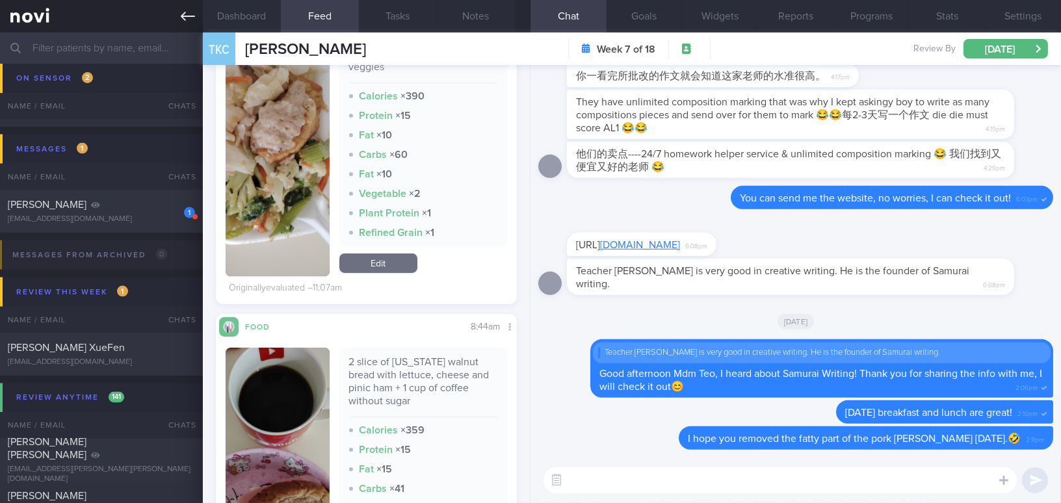
click at [194, 16] on link at bounding box center [101, 16] width 203 height 32
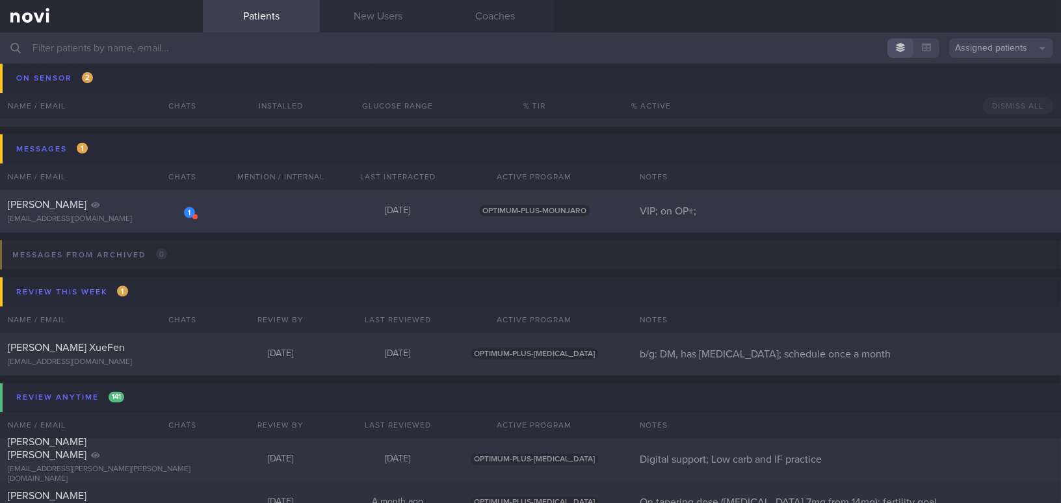
click at [126, 214] on div "[EMAIL_ADDRESS][DOMAIN_NAME]" at bounding box center [101, 219] width 187 height 10
select select "7"
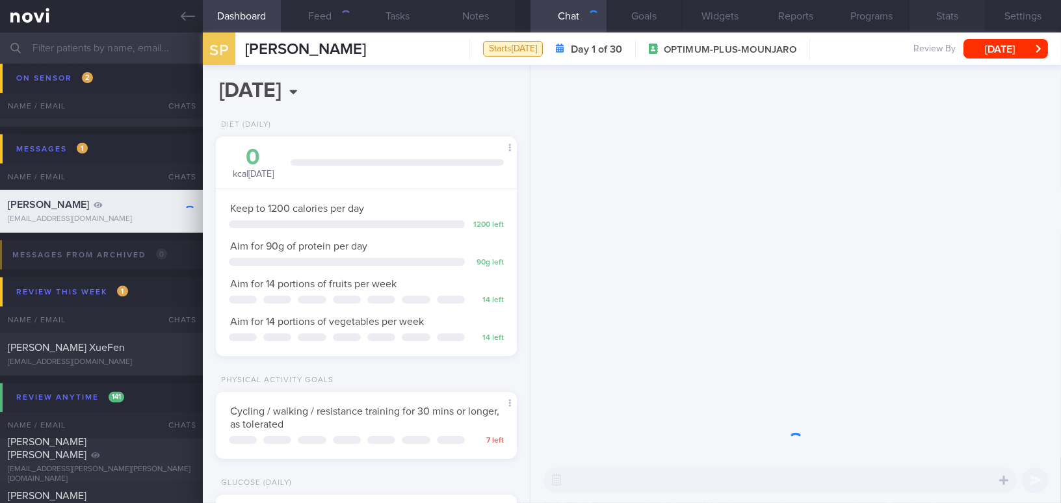
scroll to position [137, 274]
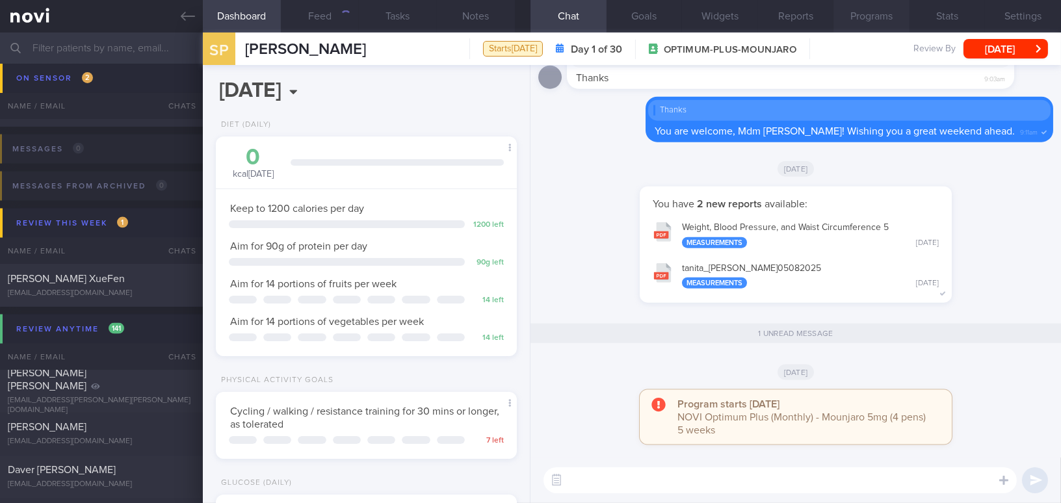
click at [876, 17] on button "Programs" at bounding box center [871, 16] width 76 height 32
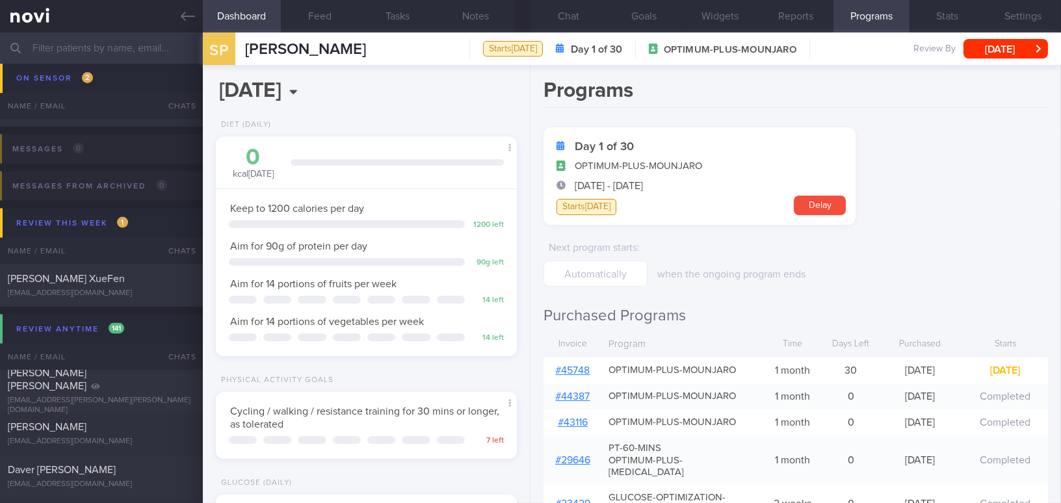
scroll to position [137, 274]
click at [578, 370] on link "# 45748" at bounding box center [573, 370] width 34 height 10
click at [568, 12] on button "Chat" at bounding box center [568, 16] width 76 height 32
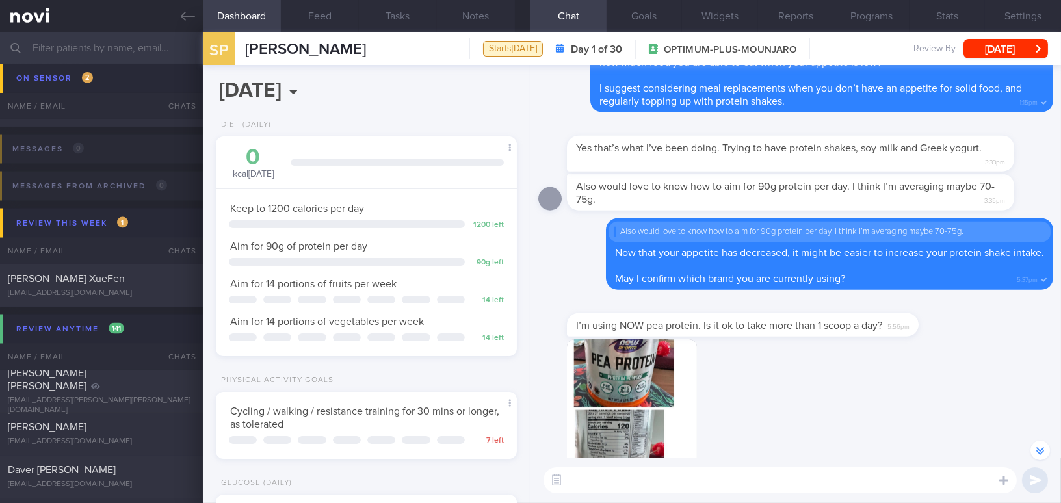
scroll to position [-649, 0]
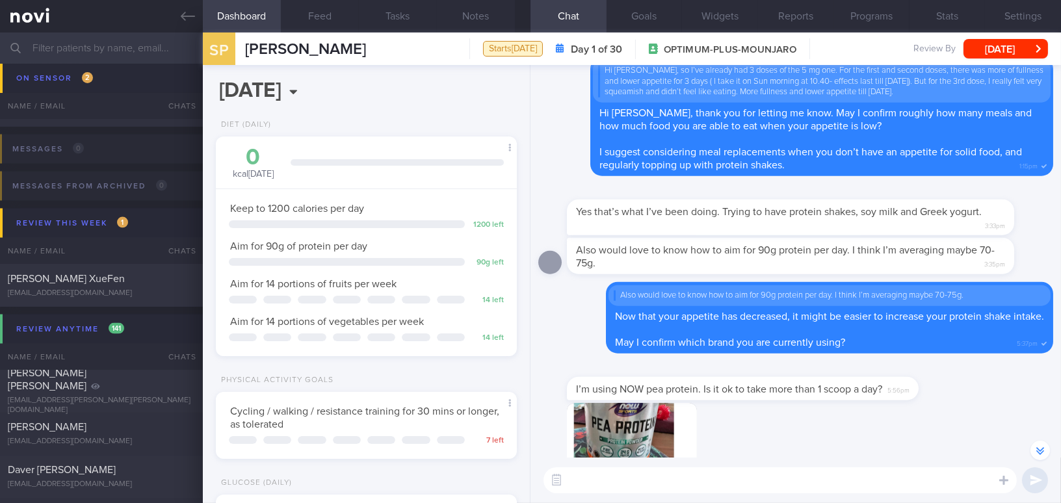
click at [648, 499] on div "​ ​" at bounding box center [795, 480] width 530 height 45
click at [649, 490] on textarea at bounding box center [779, 480] width 473 height 26
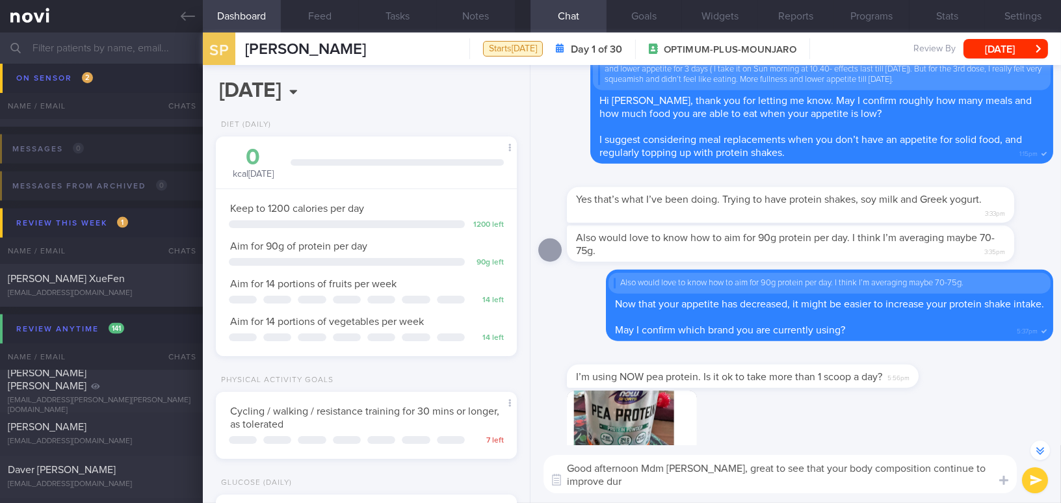
scroll to position [-662, 0]
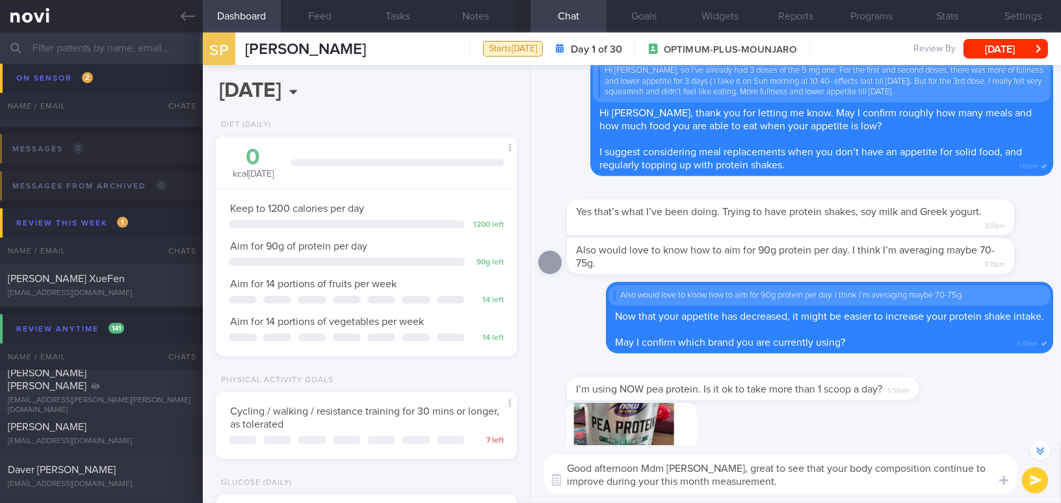
drag, startPoint x: 706, startPoint y: 468, endPoint x: 748, endPoint y: 480, distance: 44.0
click at [748, 480] on textarea "Good afternoon Mdm Sangita, great to see that your body composition continue to…" at bounding box center [779, 474] width 473 height 38
type textarea "Good afternoon Mdm Sangita, great to see that your body composition continue to…"
click at [185, 8] on link at bounding box center [101, 16] width 203 height 32
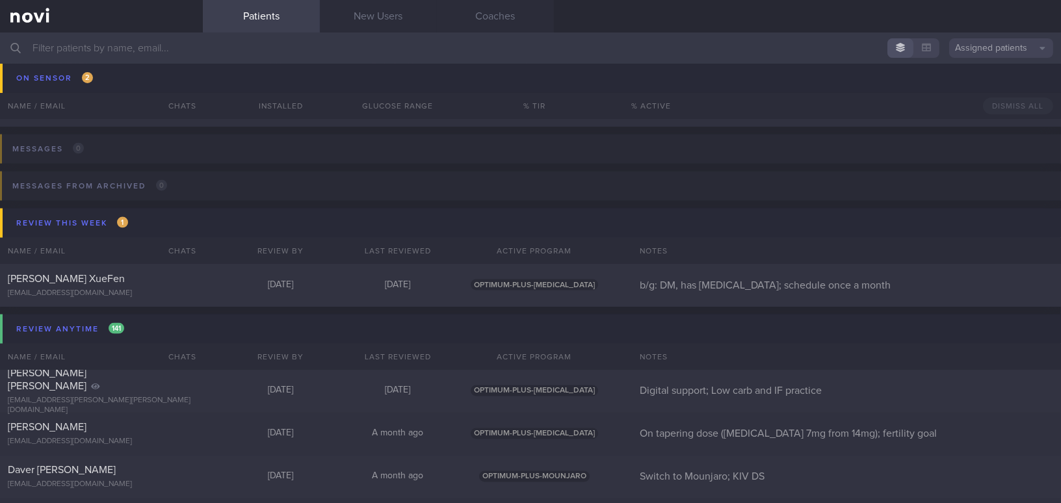
click at [1003, 52] on button "Assigned patients" at bounding box center [1001, 47] width 104 height 19
click at [1004, 112] on button "Archived patients" at bounding box center [1001, 108] width 104 height 19
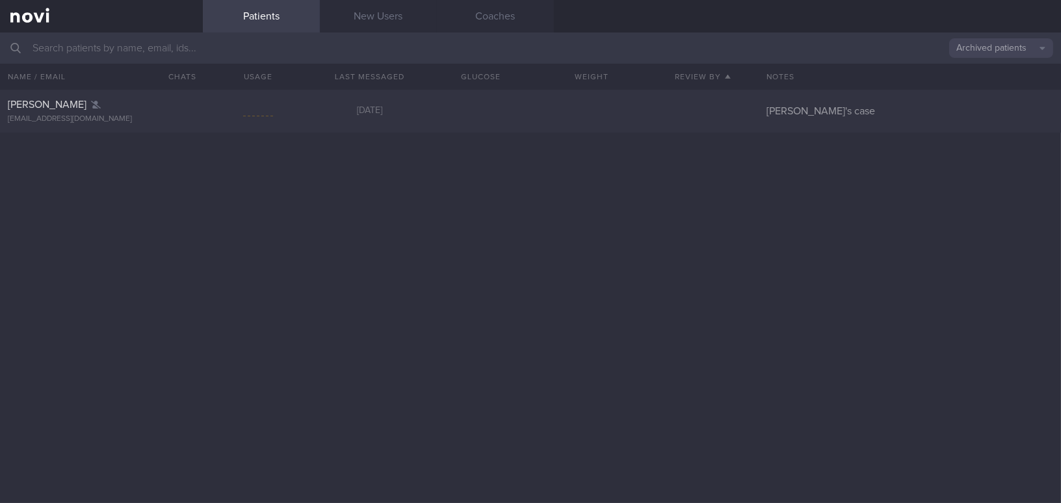
click at [268, 55] on input "text" at bounding box center [530, 47] width 1061 height 31
type input "jake chia"
click at [323, 272] on div "Jake Chia jake.chiasl@gmail.com 2 months ago 4.0 - 7.5 0.1 On sensor" at bounding box center [530, 296] width 1061 height 413
click at [125, 115] on div "jake.chiasl@gmail.com" at bounding box center [101, 119] width 187 height 10
select select "7"
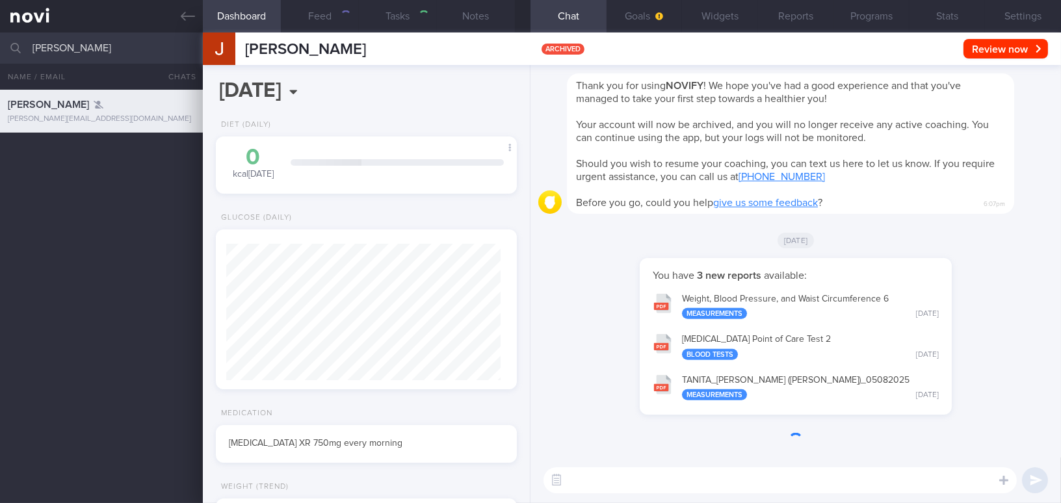
scroll to position [137, 274]
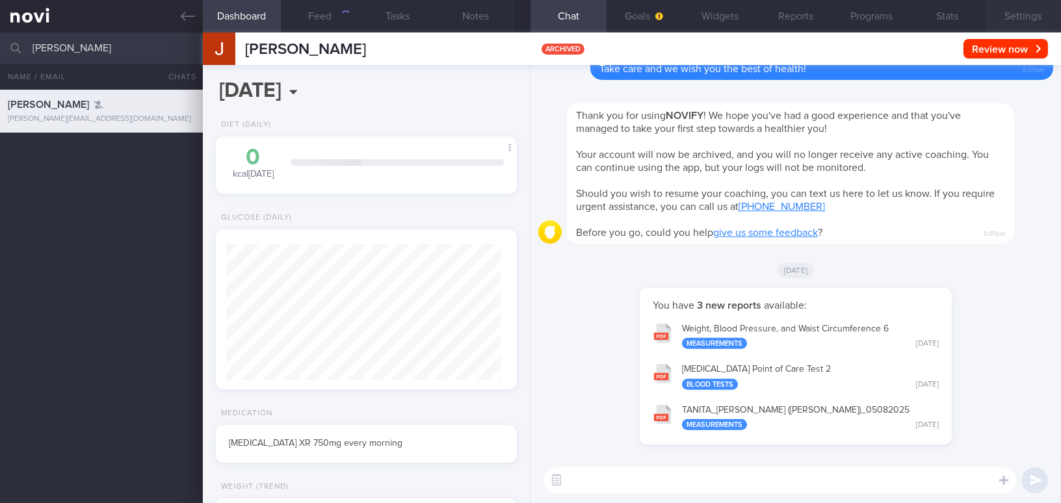
click at [1029, 14] on button "Settings" at bounding box center [1023, 16] width 76 height 32
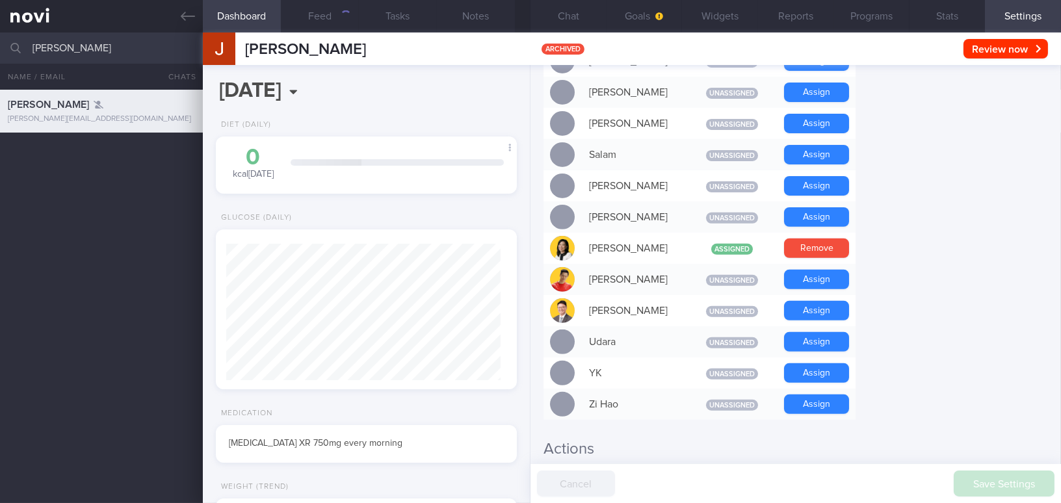
scroll to position [1094, 0]
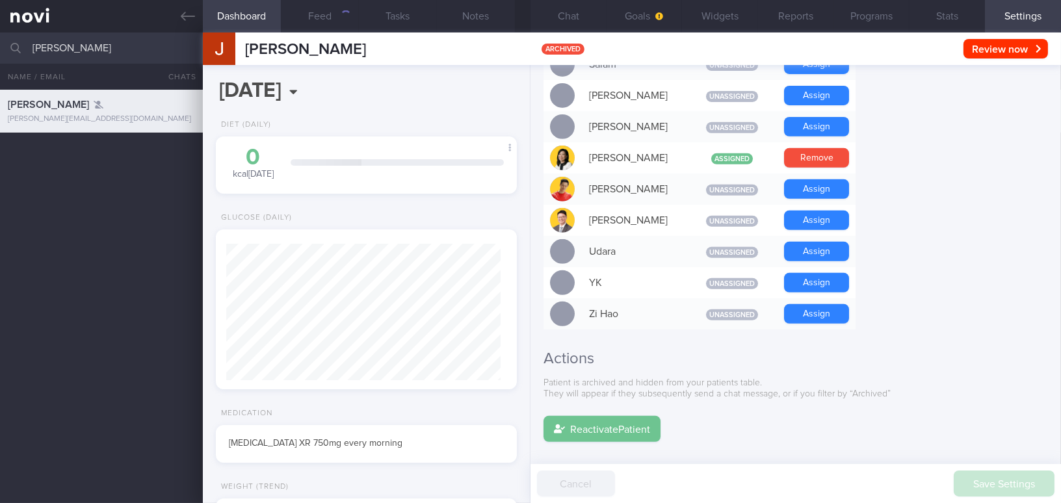
click at [636, 416] on button "Reactivate Patient" at bounding box center [601, 429] width 117 height 26
click at [574, 20] on button "Chat" at bounding box center [568, 16] width 76 height 32
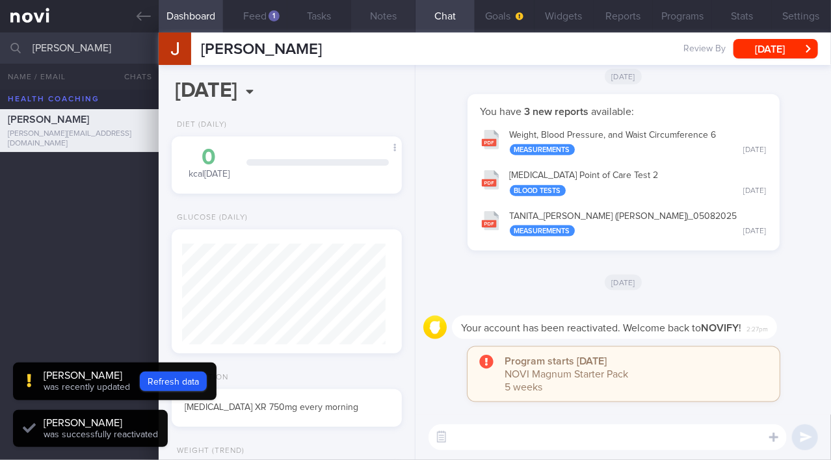
scroll to position [101, 203]
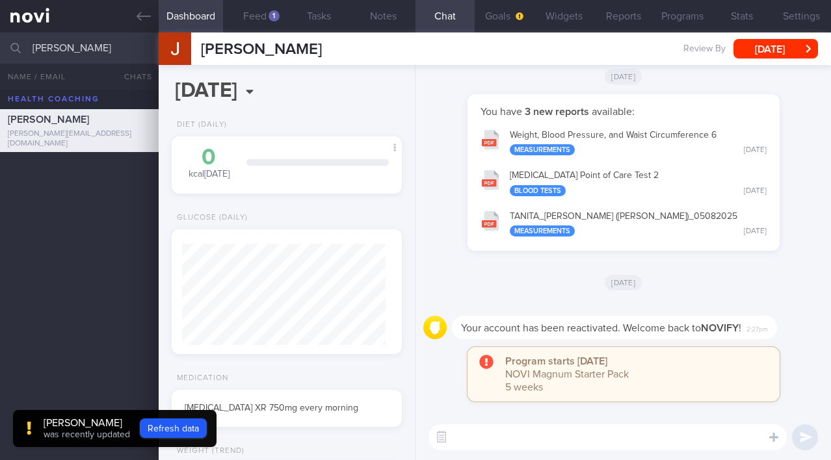
select select "7"
